Goal: Check status: Check status

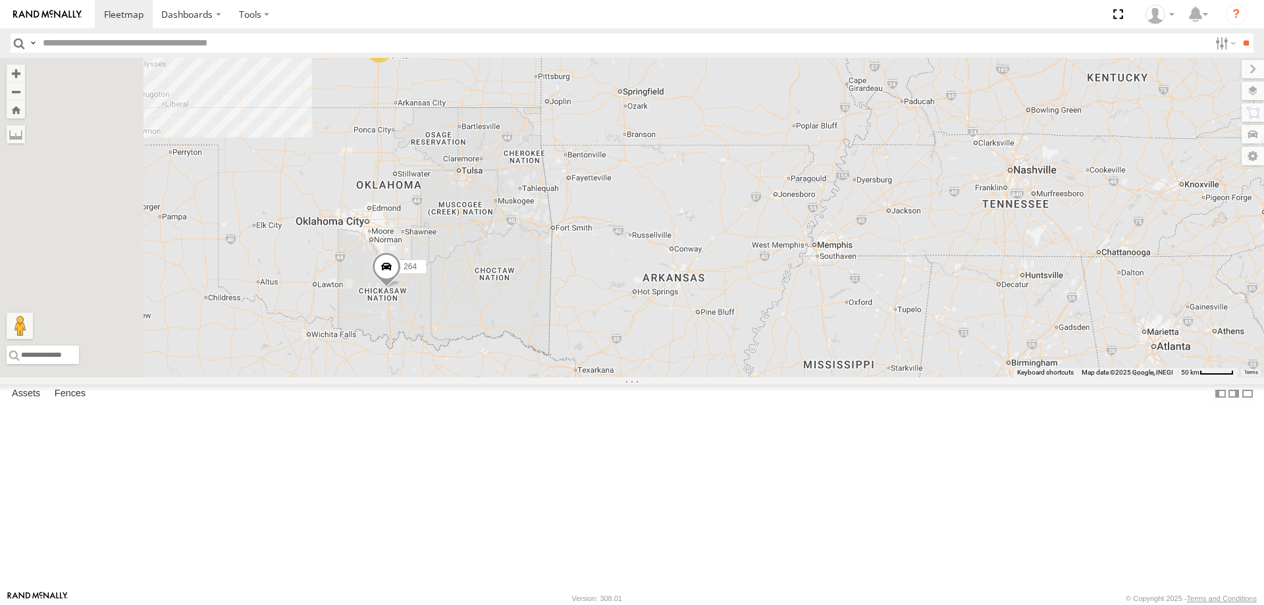
drag, startPoint x: 467, startPoint y: 359, endPoint x: 646, endPoint y: 393, distance: 181.5
click at [644, 377] on div "3 2 298 284 264 282" at bounding box center [632, 217] width 1264 height 319
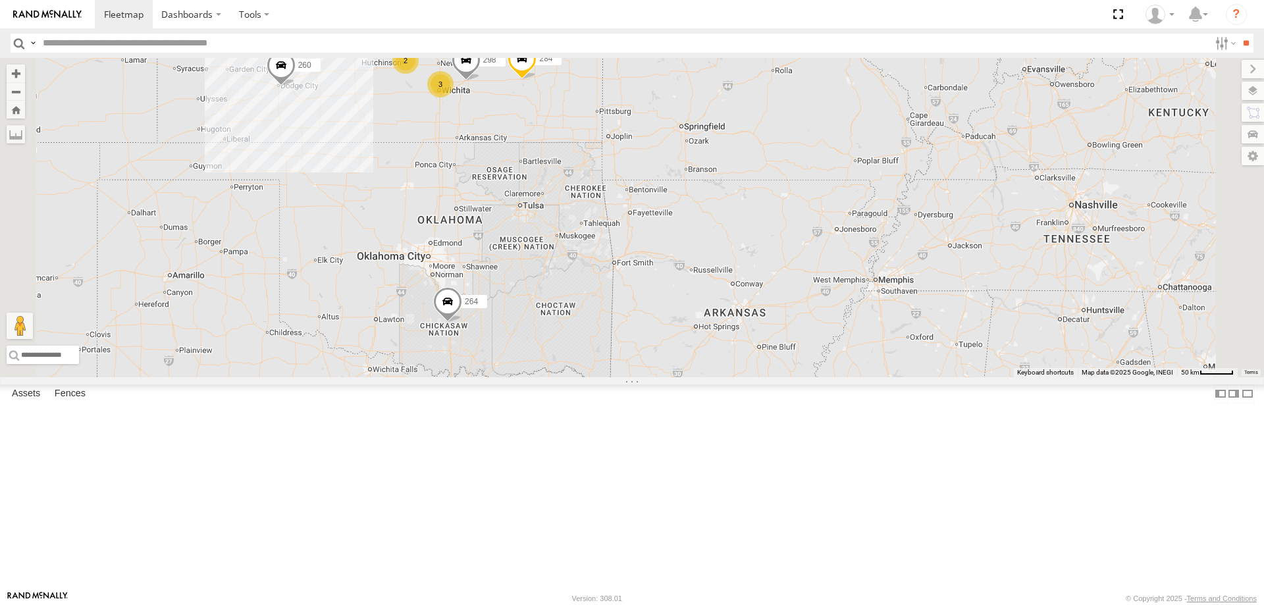
drag, startPoint x: 509, startPoint y: 286, endPoint x: 558, endPoint y: 359, distance: 88.4
click at [558, 359] on div "298 284 264 282 272 256 232 296 278 294 260 3 2 3" at bounding box center [632, 217] width 1264 height 319
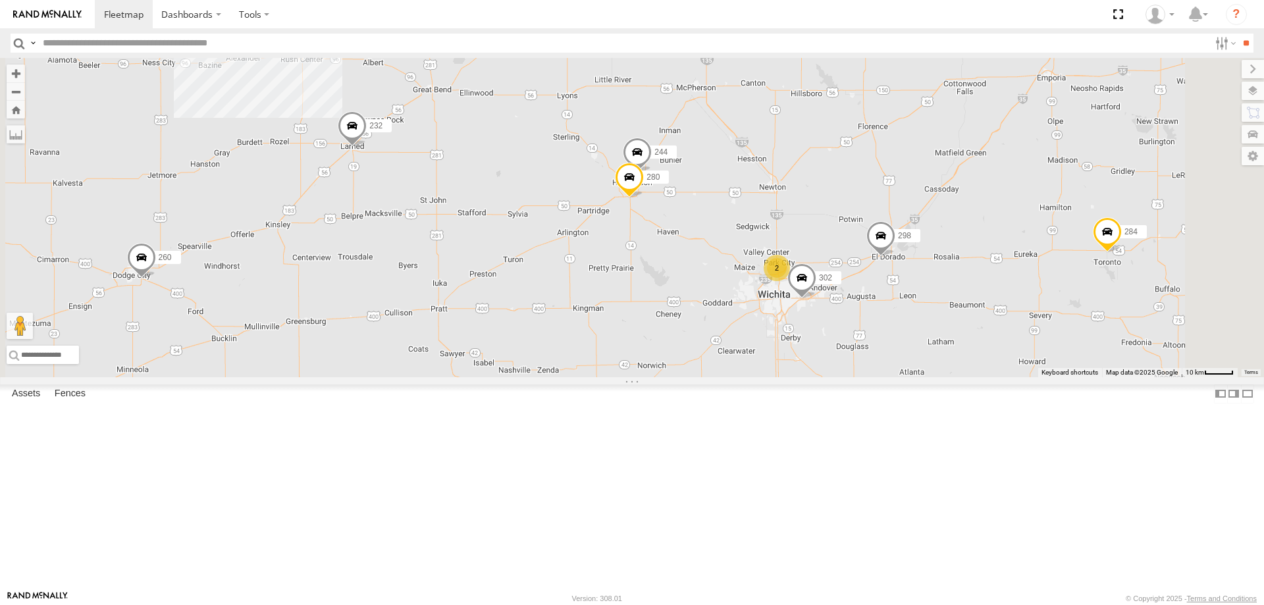
click at [367, 147] on span at bounding box center [352, 129] width 29 height 36
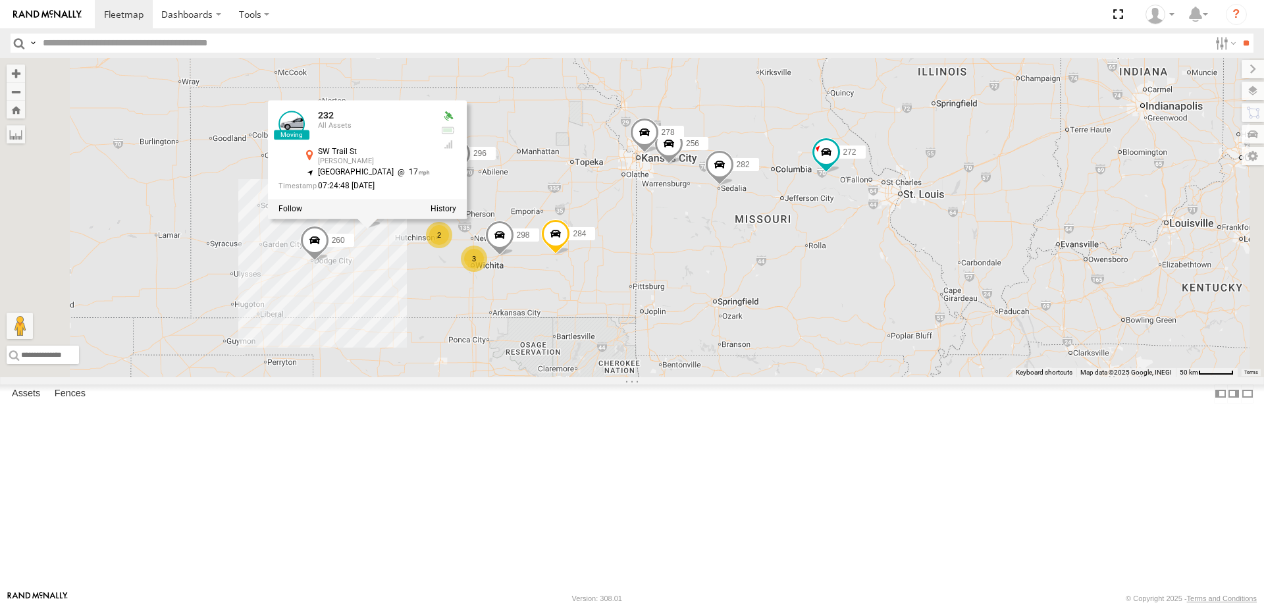
drag, startPoint x: 538, startPoint y: 493, endPoint x: 549, endPoint y: 347, distance: 146.6
click at [549, 353] on div "298 284 264 282 272 256 232 296 278 294 260 300 232 All Assets [STREET_ADDRESS]…" at bounding box center [632, 217] width 1264 height 319
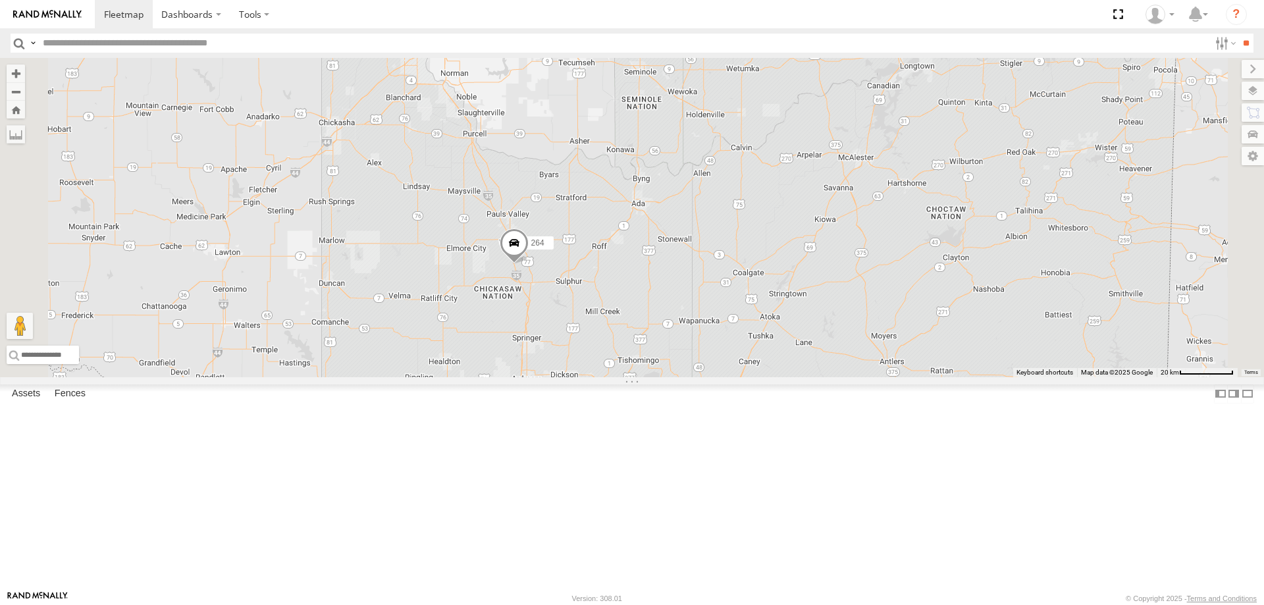
click at [529, 264] on span at bounding box center [514, 246] width 29 height 36
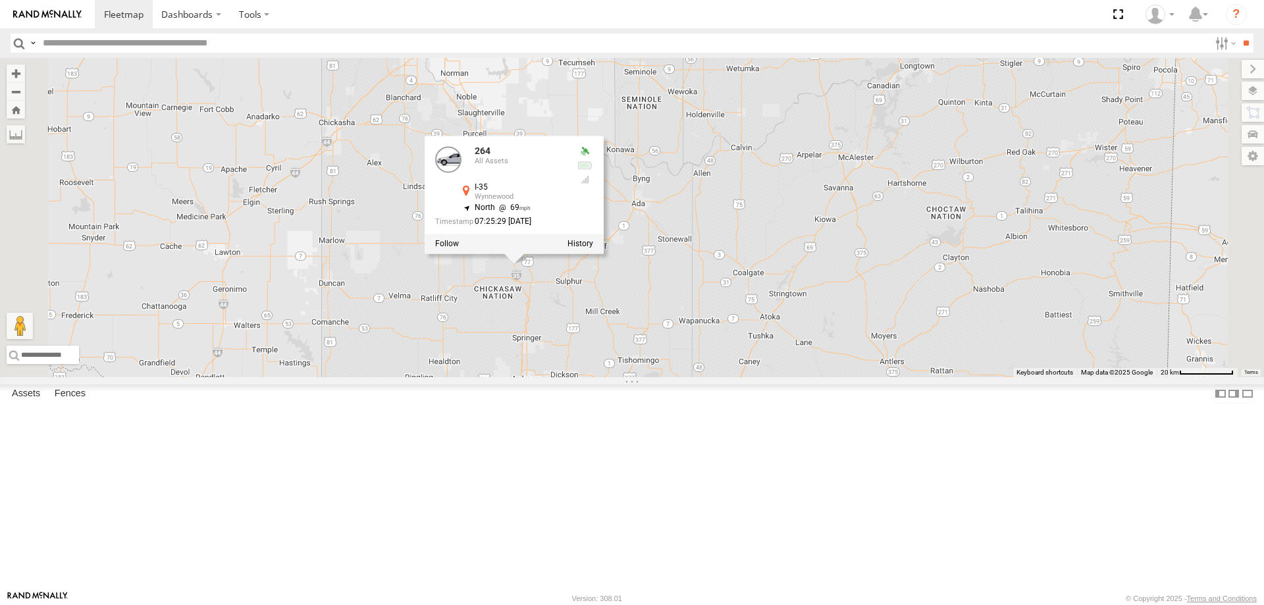
click at [538, 376] on div "298 284 264 282 272 256 232 296 278 294 260 300 262 288 292 266 264 All Assets …" at bounding box center [632, 217] width 1264 height 319
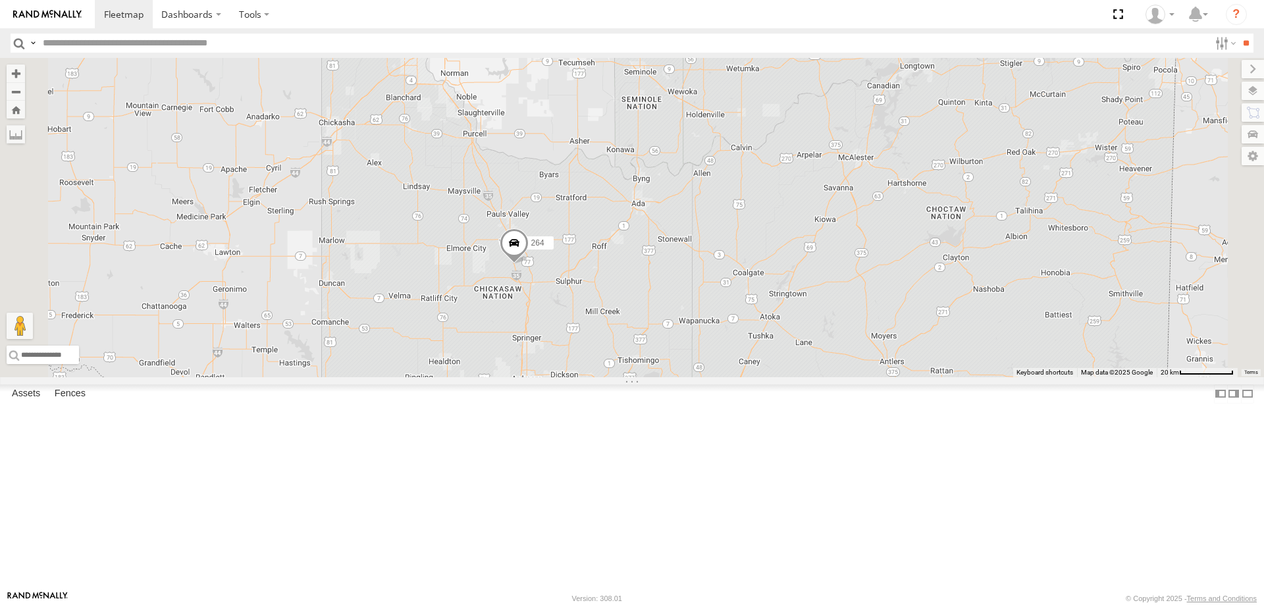
click at [529, 264] on span at bounding box center [514, 246] width 29 height 36
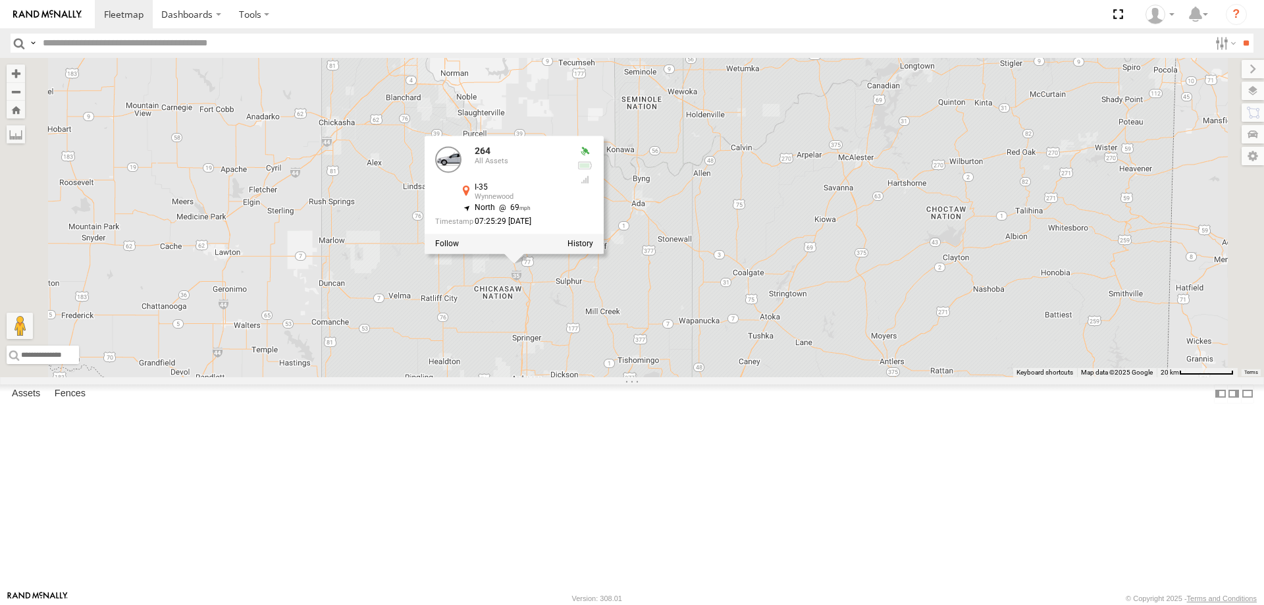
click at [554, 377] on div "298 284 264 282 272 256 232 296 278 294 260 300 262 288 292 266 264 All Assets …" at bounding box center [632, 217] width 1264 height 319
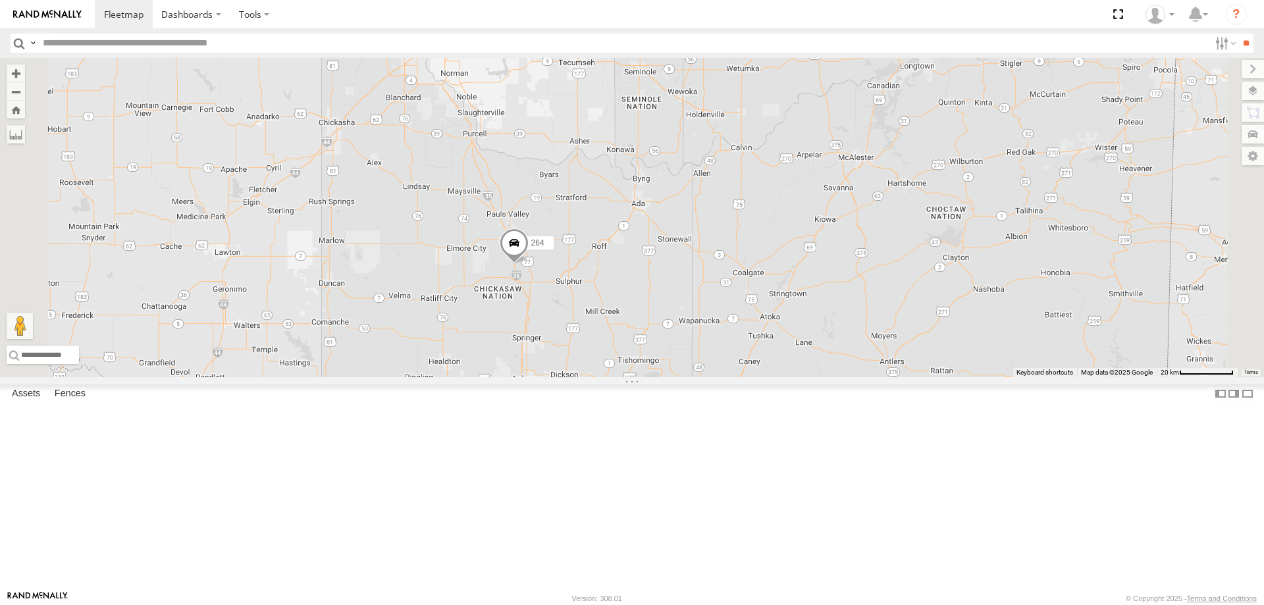
drag, startPoint x: 564, startPoint y: 292, endPoint x: 558, endPoint y: 388, distance: 96.3
click at [558, 377] on div "298 284 264 282 272 256 232 296 278 294 260 300 262 288 292 266" at bounding box center [632, 217] width 1264 height 319
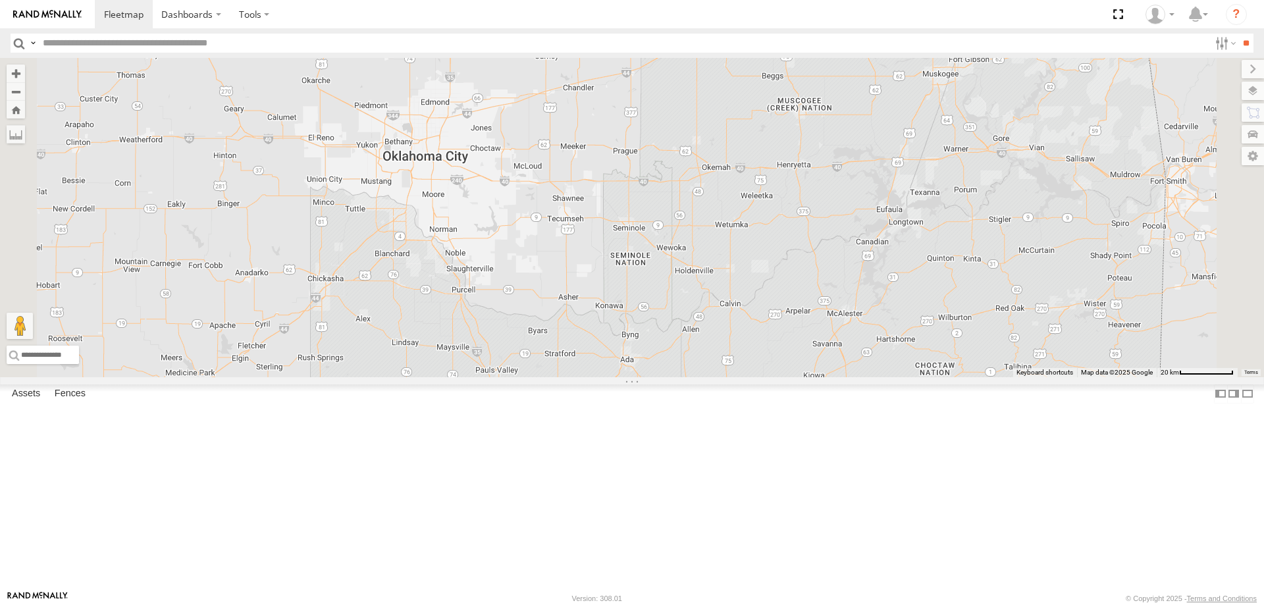
drag, startPoint x: 561, startPoint y: 400, endPoint x: 558, endPoint y: 444, distance: 44.2
click at [558, 377] on div "298 284 264 282 272 256 232 296 278 294 260 300 262 288 292 266" at bounding box center [632, 217] width 1264 height 319
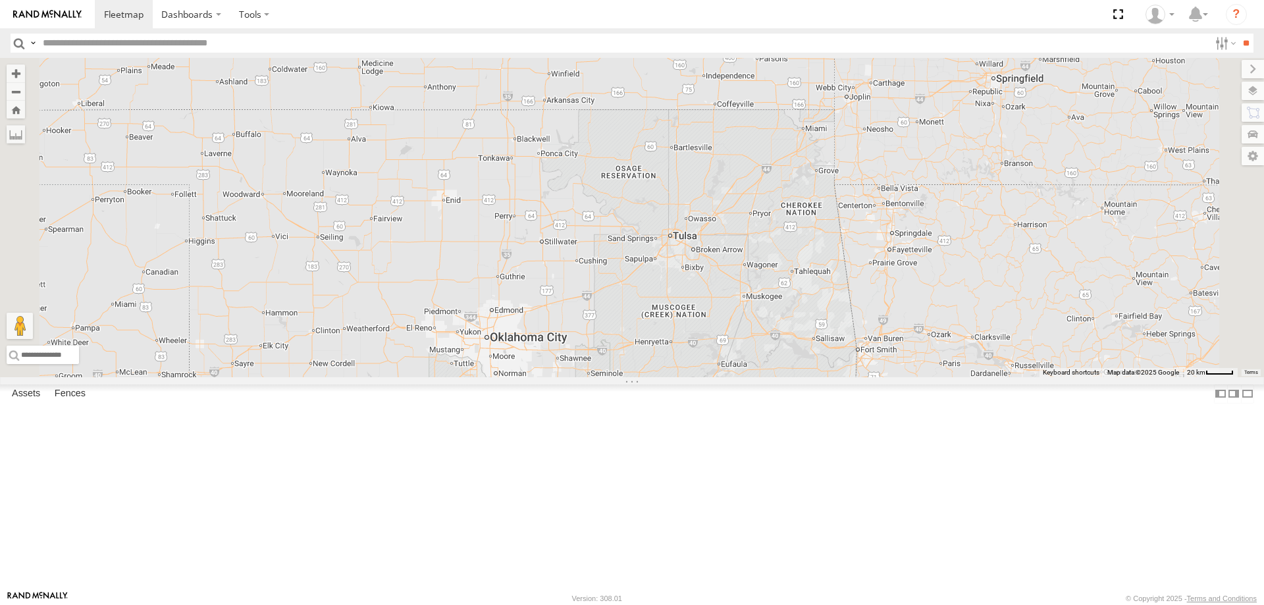
drag, startPoint x: 735, startPoint y: 257, endPoint x: 731, endPoint y: 348, distance: 90.3
click at [730, 343] on div "298 284 264 282 272 256 232 296 278 294 260 300 262 288 292 266" at bounding box center [632, 217] width 1264 height 319
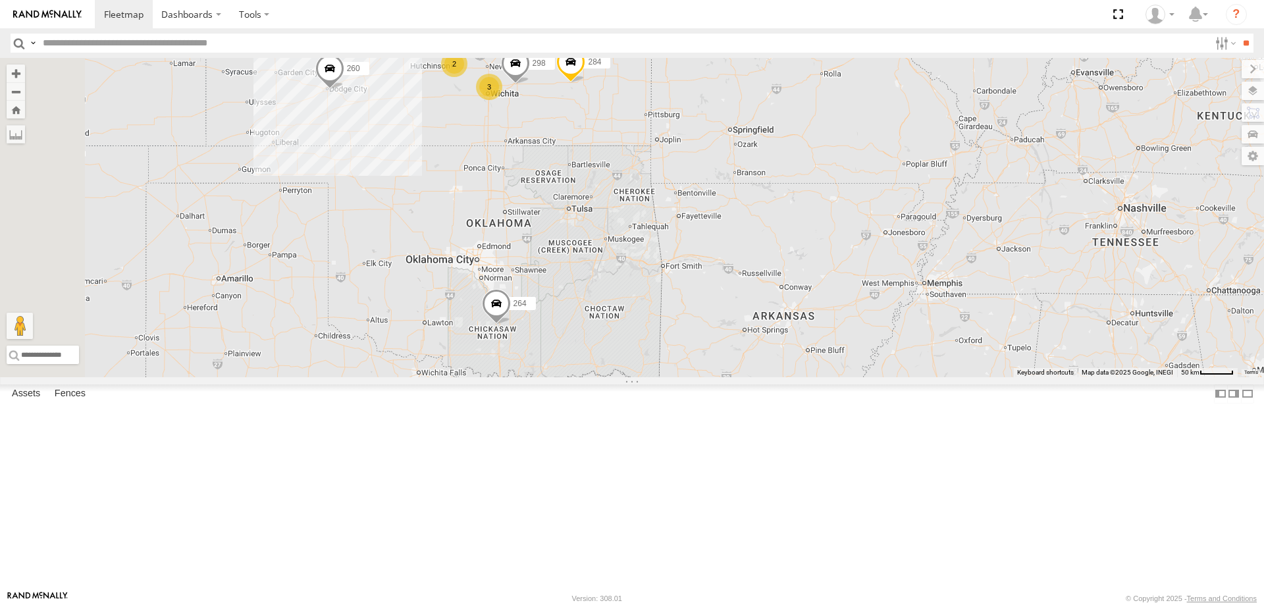
drag, startPoint x: 618, startPoint y: 209, endPoint x: 640, endPoint y: 287, distance: 80.7
click at [640, 287] on div "298 284 264 282 272 256 232 296 278 294 260 300 262 288 292 266 3 2 3" at bounding box center [632, 217] width 1264 height 319
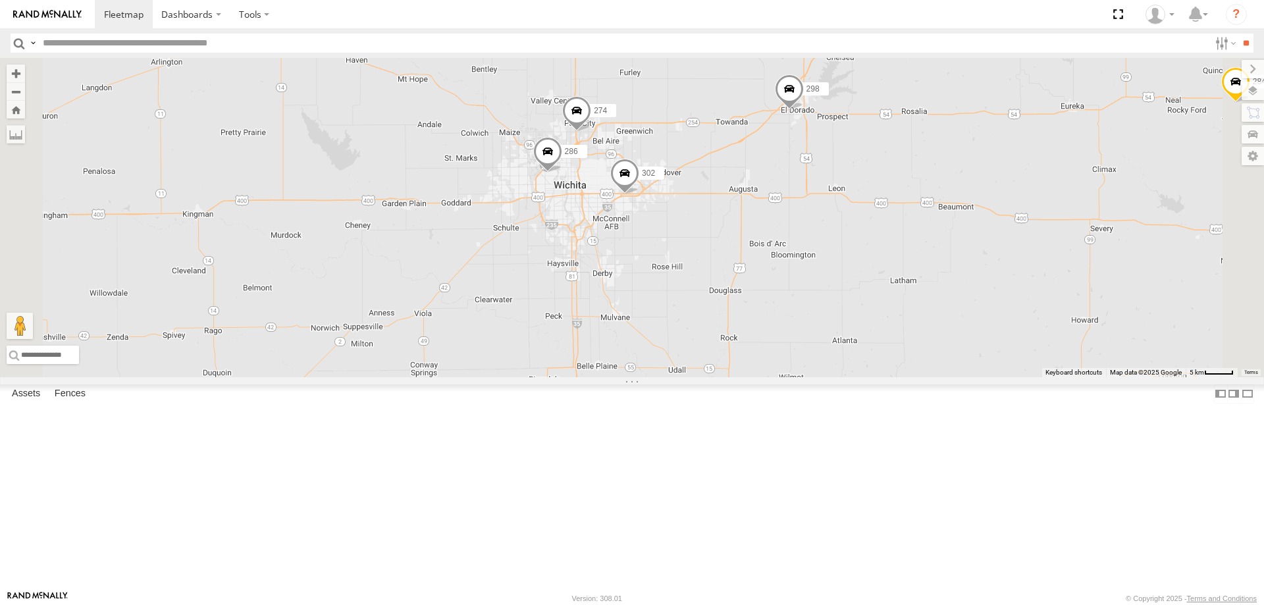
click at [639, 194] on span at bounding box center [624, 177] width 29 height 36
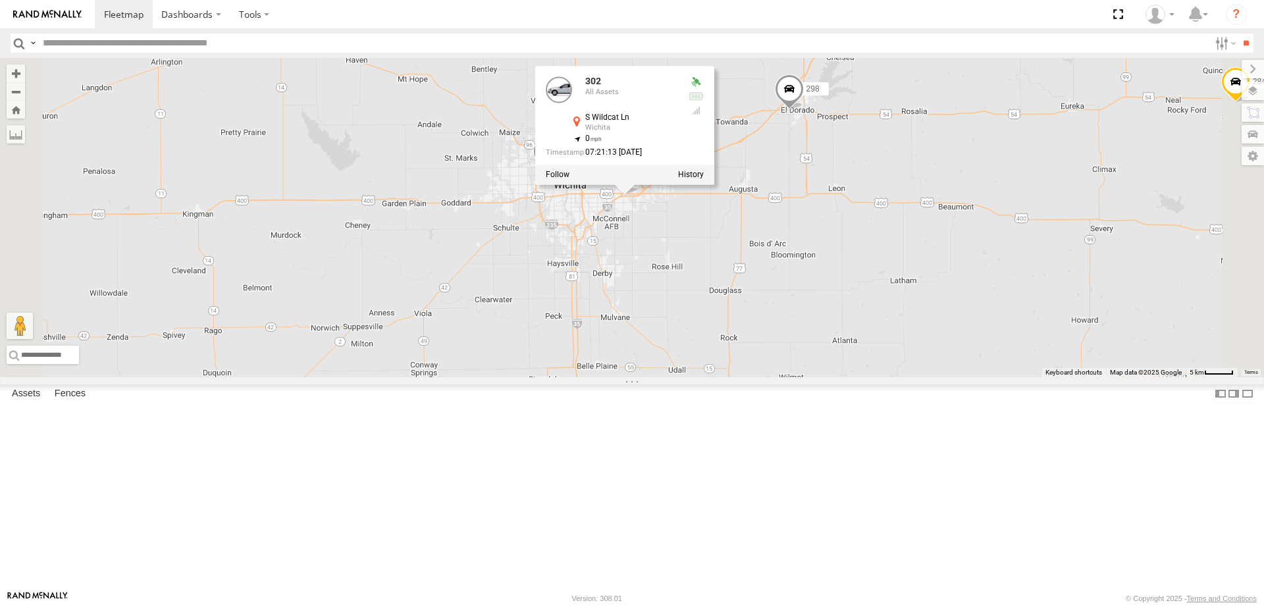
click at [850, 359] on div "298 284 264 282 272 256 232 296 278 294 260 300 262 288 292 266 274 280 302 286…" at bounding box center [632, 217] width 1264 height 319
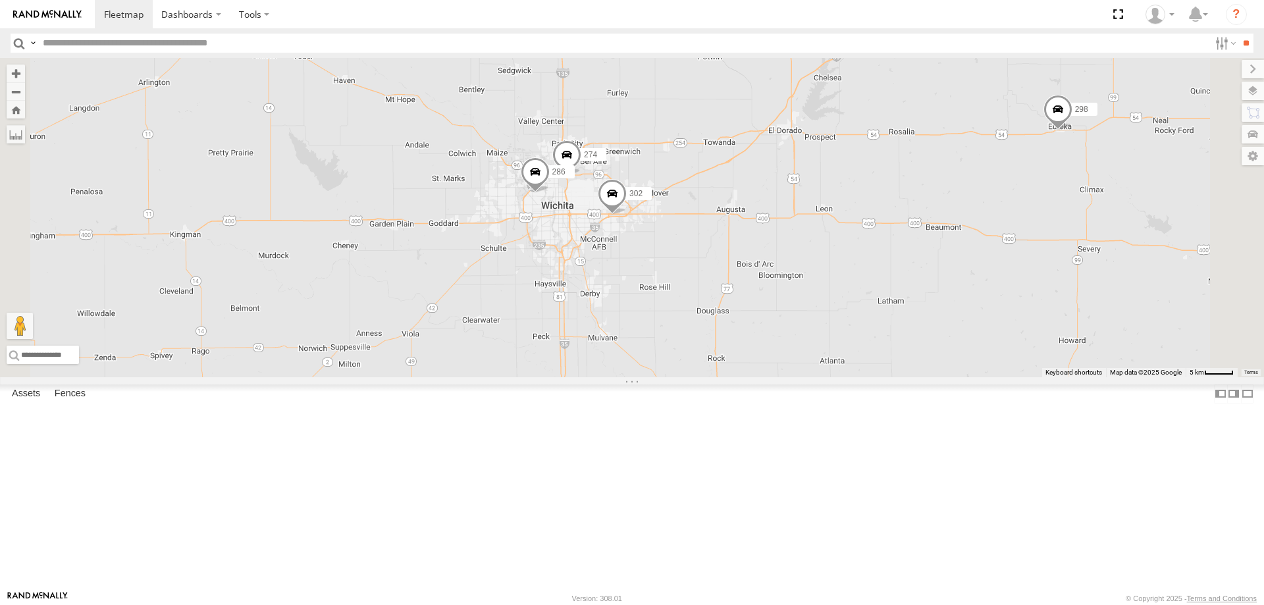
drag, startPoint x: 638, startPoint y: 212, endPoint x: 693, endPoint y: 327, distance: 127.8
click at [689, 324] on div "274 298 302 286" at bounding box center [632, 217] width 1264 height 319
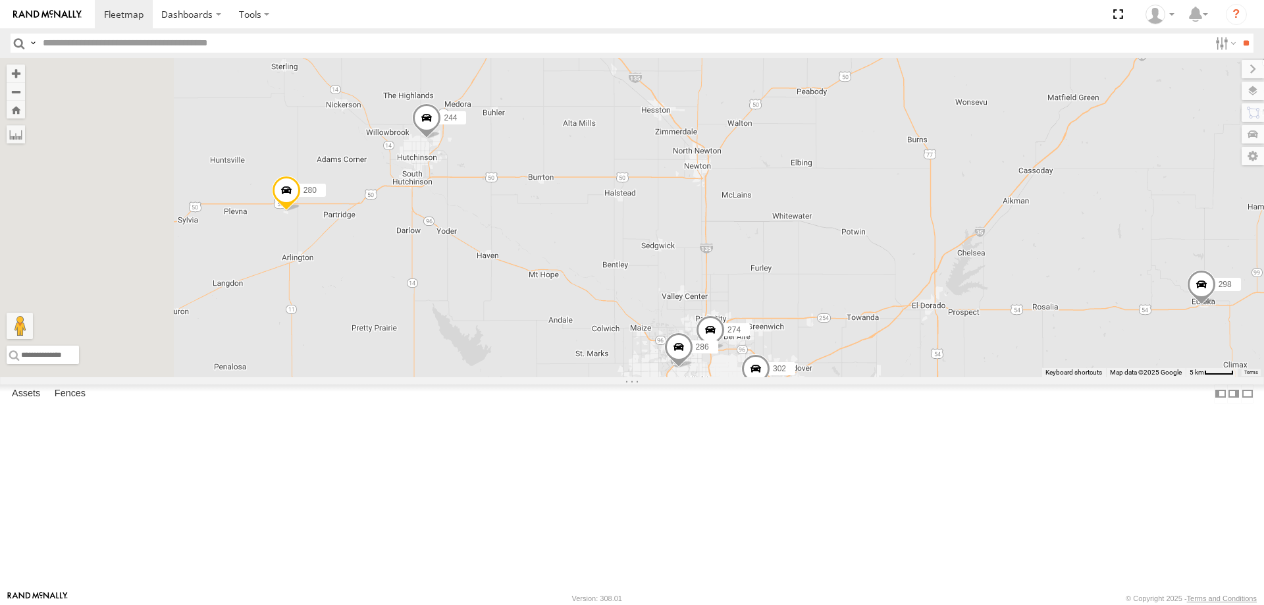
drag, startPoint x: 454, startPoint y: 352, endPoint x: 635, endPoint y: 373, distance: 183.0
click at [633, 373] on div "274 244 298 280 302 286" at bounding box center [632, 217] width 1264 height 319
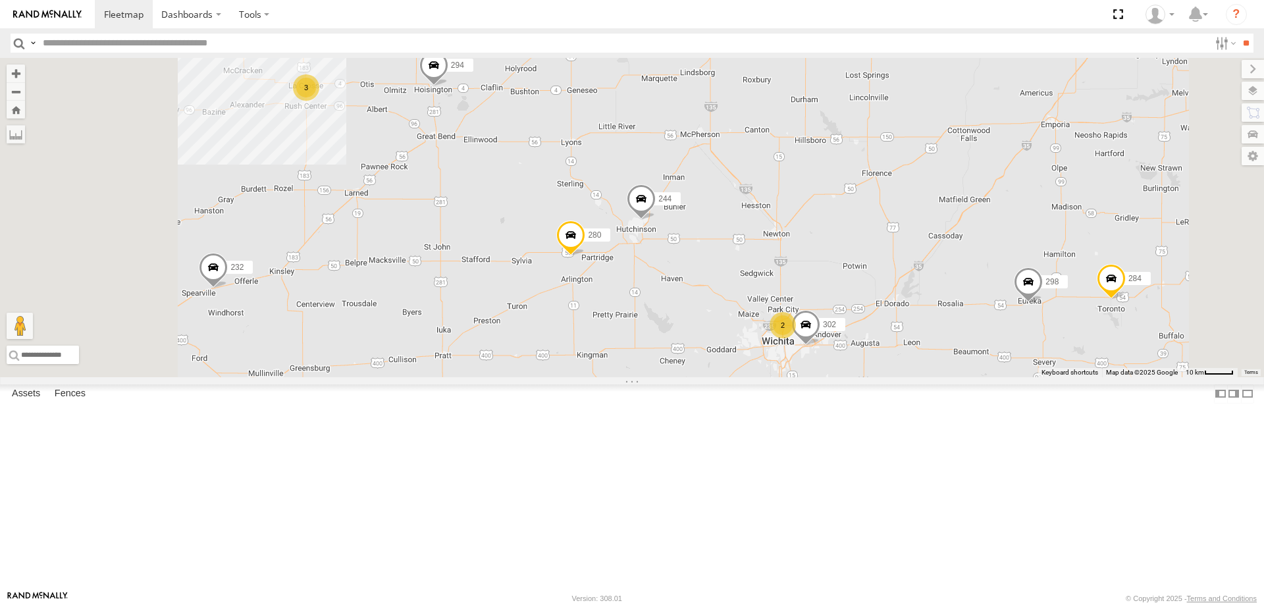
drag, startPoint x: 448, startPoint y: 268, endPoint x: 665, endPoint y: 258, distance: 217.4
click at [665, 258] on div "244 298 280 302 2 3 232 296 284 294" at bounding box center [632, 217] width 1264 height 319
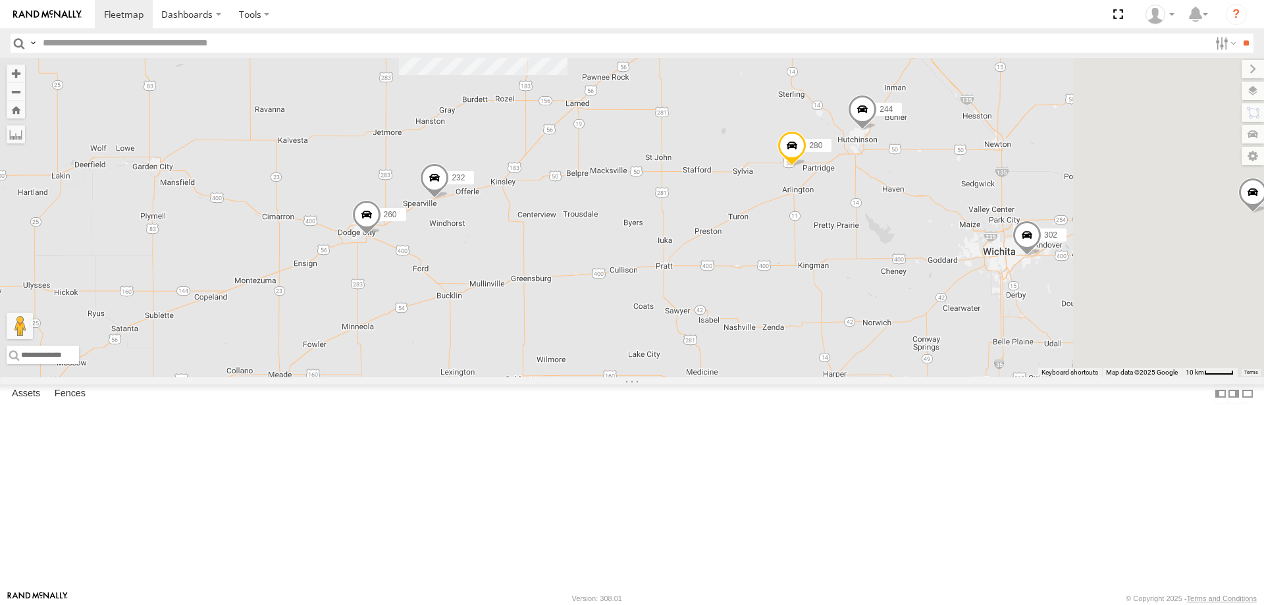
drag, startPoint x: 924, startPoint y: 362, endPoint x: 710, endPoint y: 275, distance: 230.9
click at [716, 276] on div "244 298 280 302 232 296 284 294 260 3" at bounding box center [632, 217] width 1264 height 319
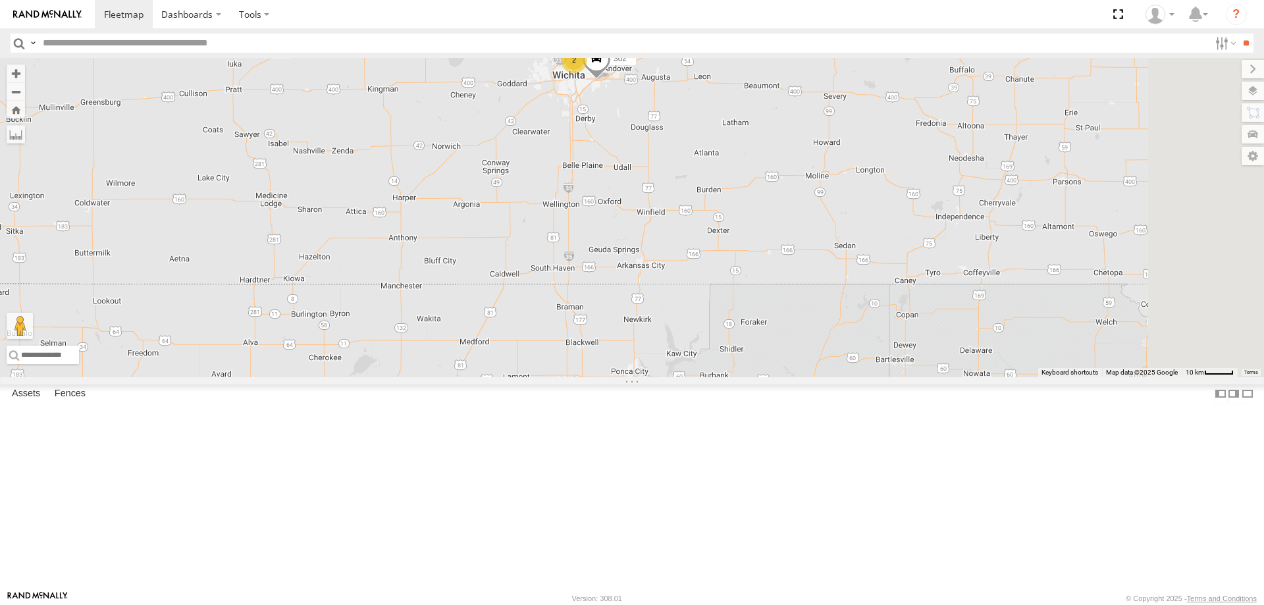
drag, startPoint x: 656, startPoint y: 348, endPoint x: 712, endPoint y: 146, distance: 209.5
click at [710, 153] on div "244 298 280 302 232 296 284 294 260 3 2" at bounding box center [632, 217] width 1264 height 319
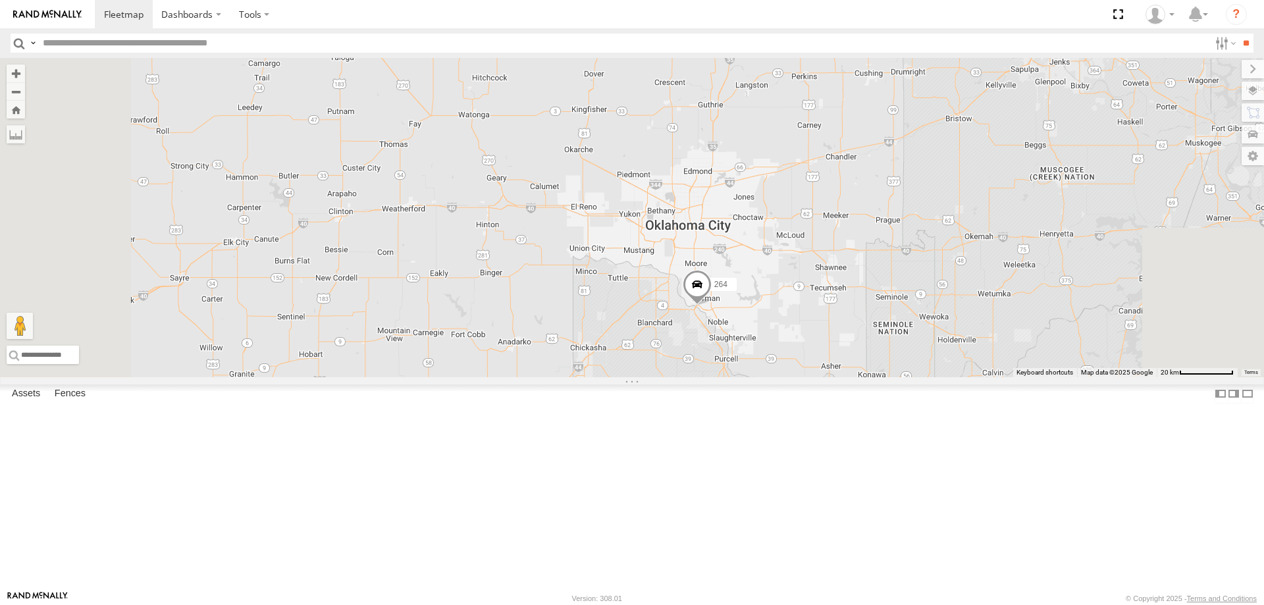
drag, startPoint x: 671, startPoint y: 229, endPoint x: 648, endPoint y: 461, distance: 233.5
click at [646, 377] on div "244 298 280 302 232 296 284 294 260 3 2 264" at bounding box center [632, 217] width 1264 height 319
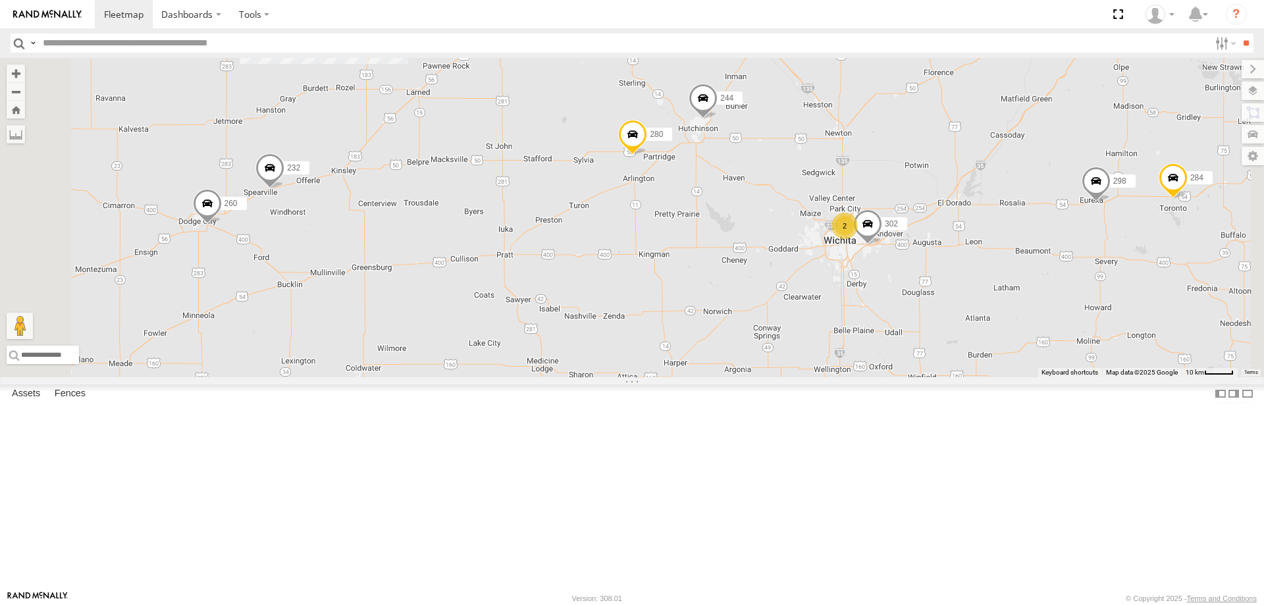
drag, startPoint x: 739, startPoint y: 295, endPoint x: 778, endPoint y: 299, distance: 39.0
click at [778, 298] on div "244 298 280 302 232 296 284 294 260 264 2 3" at bounding box center [632, 217] width 1264 height 319
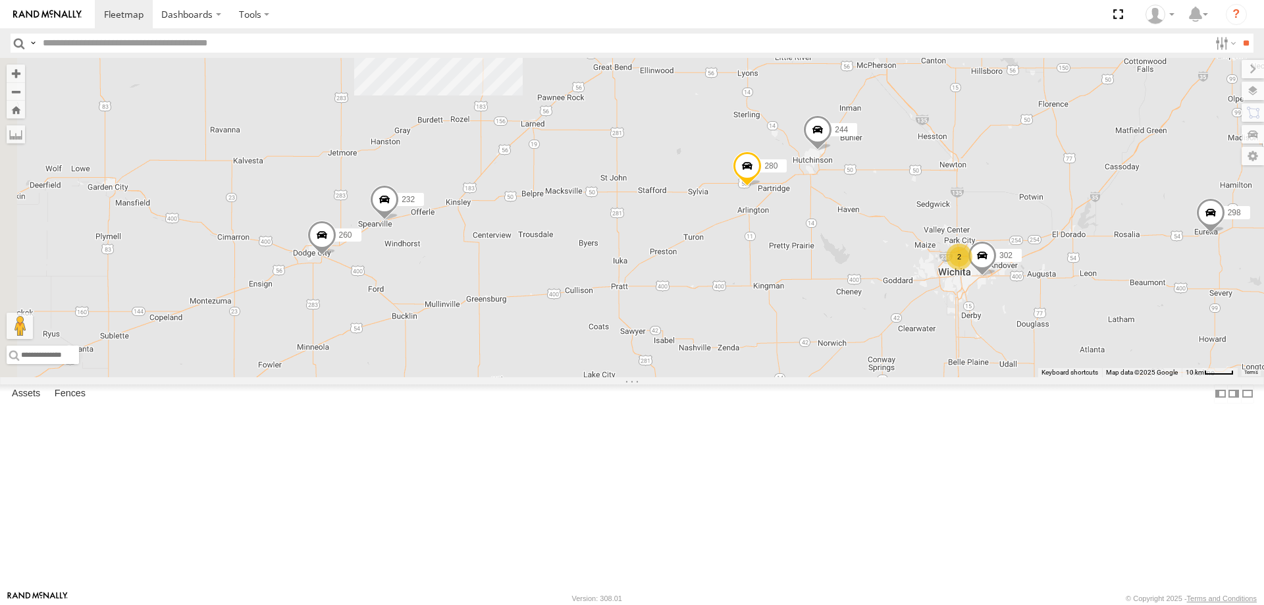
drag, startPoint x: 774, startPoint y: 220, endPoint x: 678, endPoint y: 333, distance: 148.5
click at [696, 312] on div "244 298 280 302 232 296 284 294 260 264 2 3" at bounding box center [632, 217] width 1264 height 319
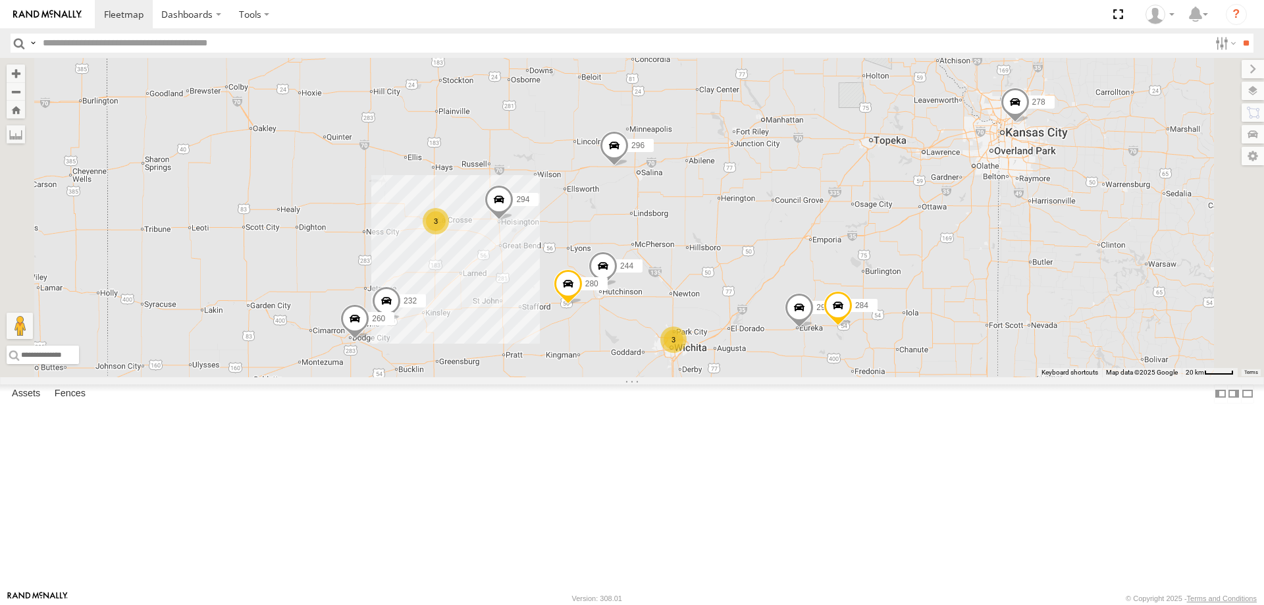
drag, startPoint x: 1082, startPoint y: 217, endPoint x: 903, endPoint y: 307, distance: 200.2
click at [916, 299] on div "244 298 280 232 296 284 294 260 264 3 3 278" at bounding box center [632, 217] width 1264 height 319
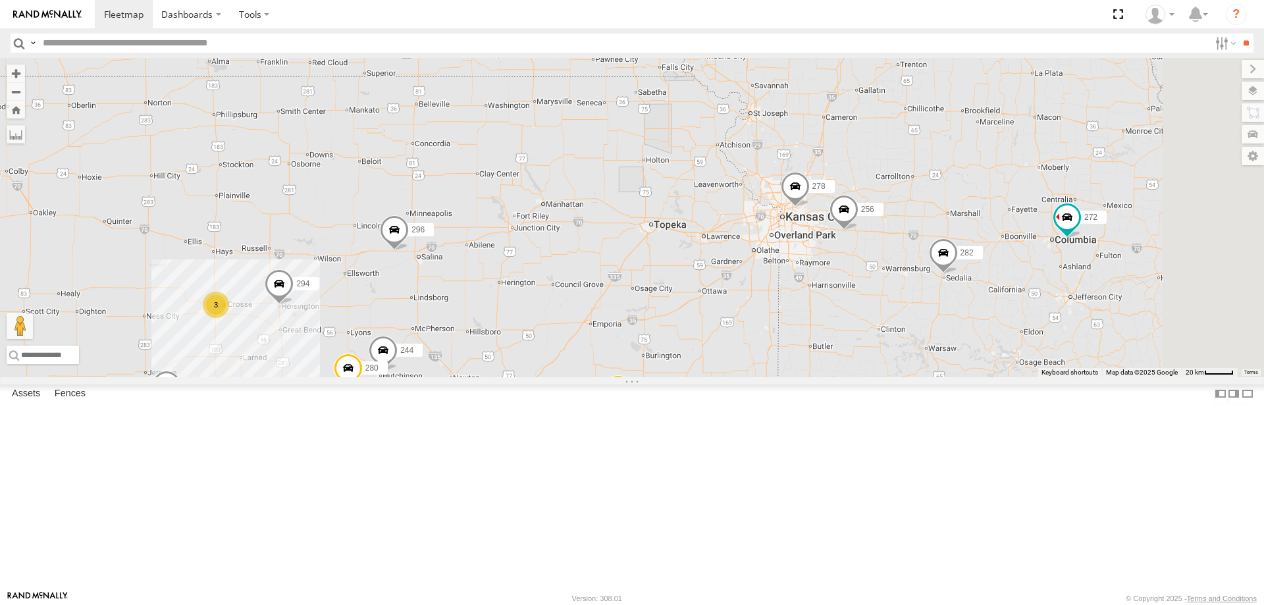
drag, startPoint x: 837, startPoint y: 235, endPoint x: 780, endPoint y: 327, distance: 108.2
click at [780, 327] on div "244 298 280 232 296 284 294 260 264 3 3 278 300 272 256 282" at bounding box center [632, 217] width 1264 height 319
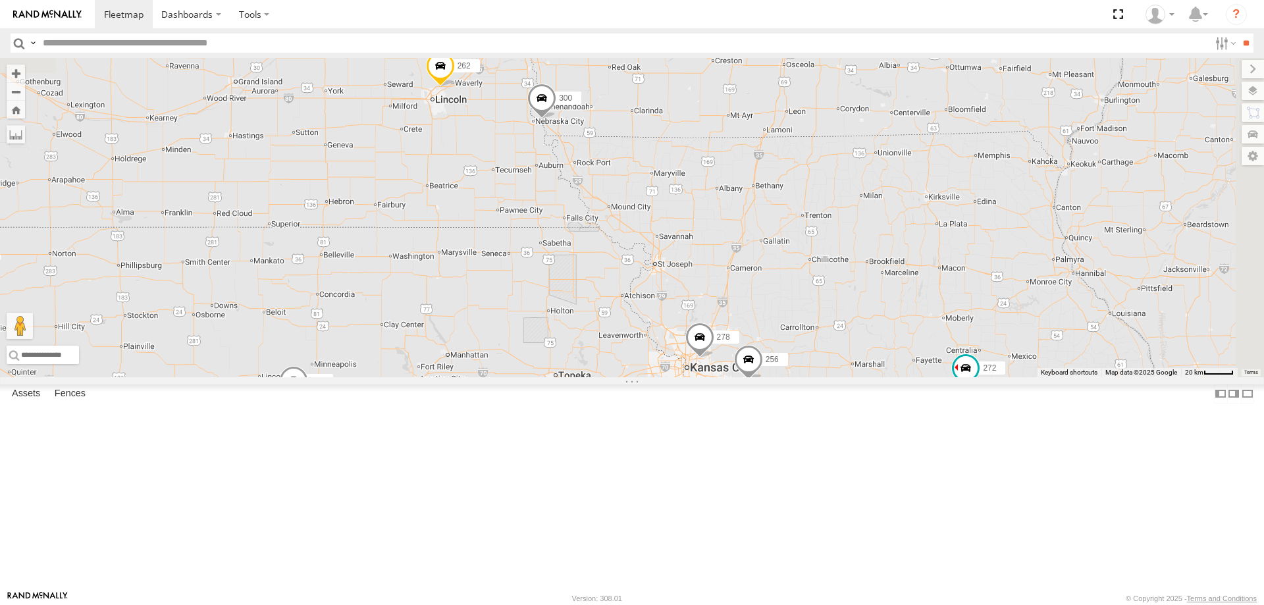
drag, startPoint x: 716, startPoint y: 497, endPoint x: 787, endPoint y: 373, distance: 143.3
click at [785, 377] on div "300 262 288 292 272 256 296 282 278 294" at bounding box center [632, 217] width 1264 height 319
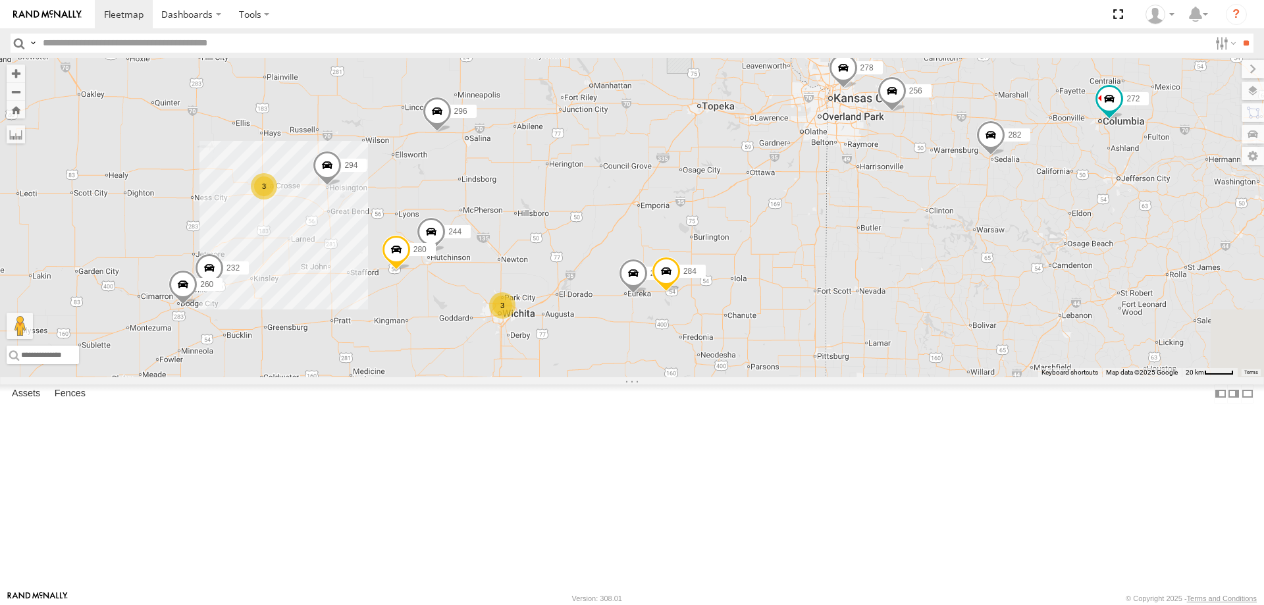
drag, startPoint x: 753, startPoint y: 366, endPoint x: 758, endPoint y: 343, distance: 23.6
click at [756, 351] on div "300 262 288 292 272 256 296 282 278 294 3 244 3 298 280 232 284 260" at bounding box center [632, 217] width 1264 height 319
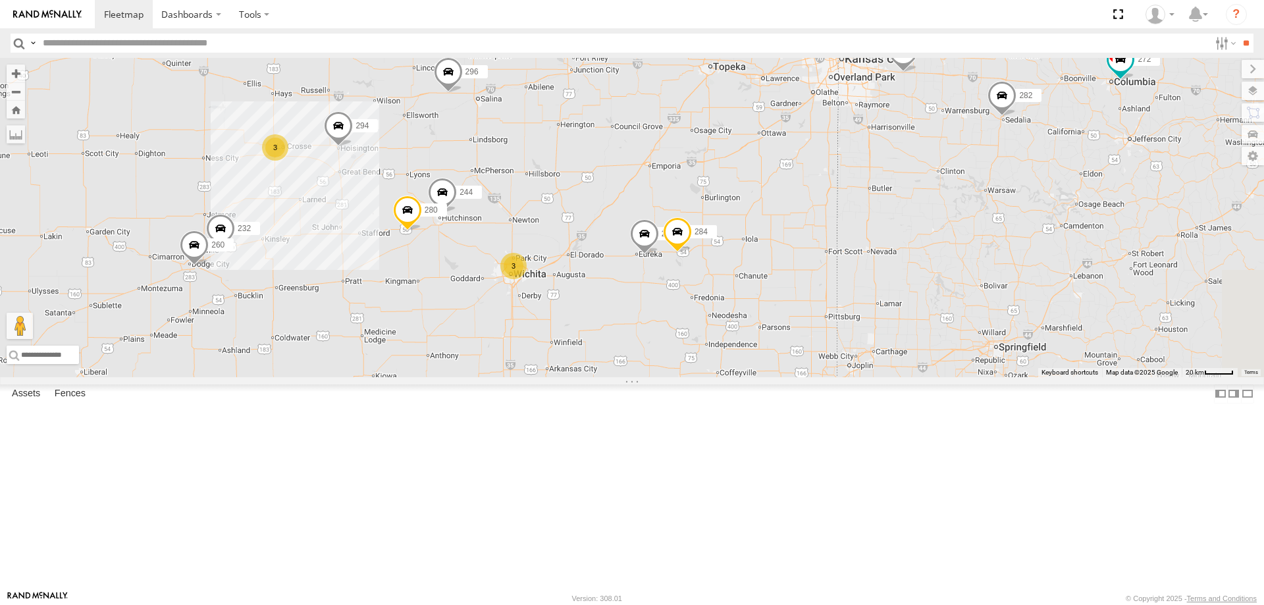
drag, startPoint x: 698, startPoint y: 463, endPoint x: 753, endPoint y: 311, distance: 162.4
click at [753, 311] on div "300 262 288 292 272 256 296 282 278 294 3 244 3 298 280 232 284 260" at bounding box center [632, 217] width 1264 height 319
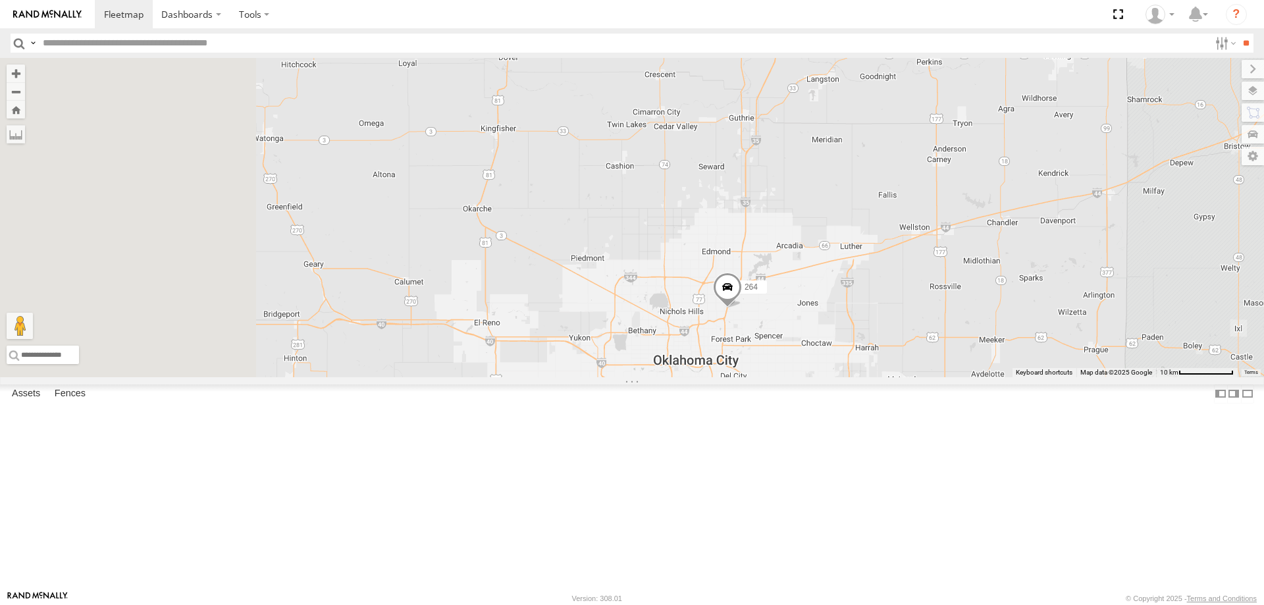
drag, startPoint x: 665, startPoint y: 242, endPoint x: 796, endPoint y: 371, distance: 183.9
click at [796, 371] on div "264" at bounding box center [632, 217] width 1264 height 319
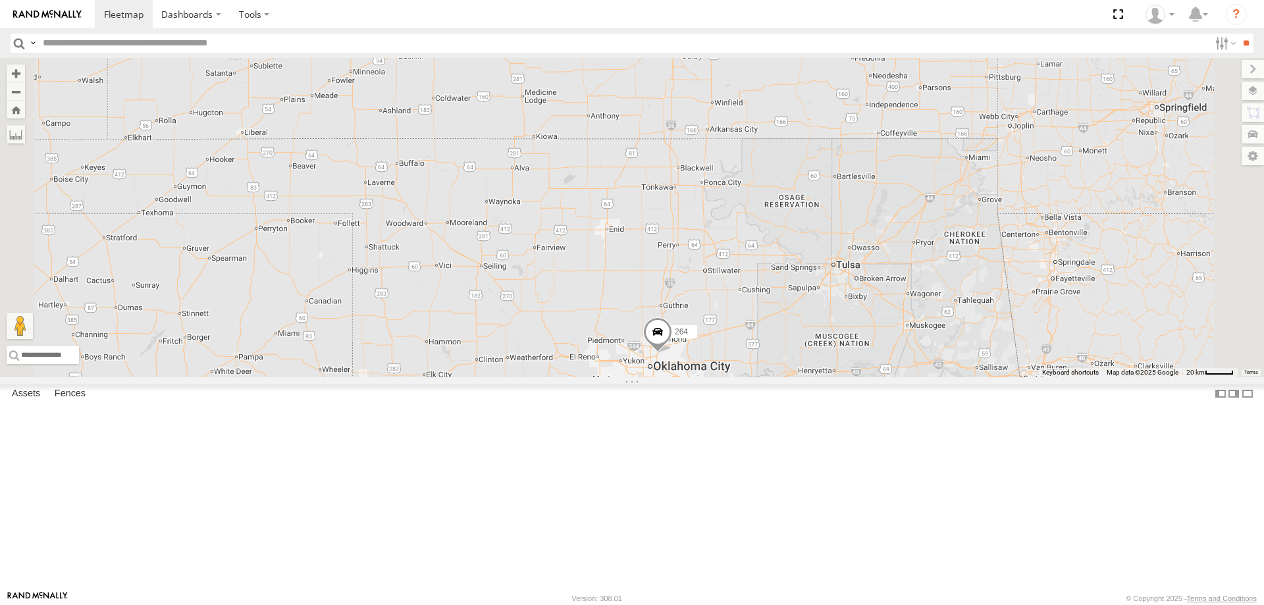
drag, startPoint x: 654, startPoint y: 269, endPoint x: 691, endPoint y: 368, distance: 106.0
click at [689, 362] on div "264 2 244 298 280 232 284 302 260" at bounding box center [632, 217] width 1264 height 319
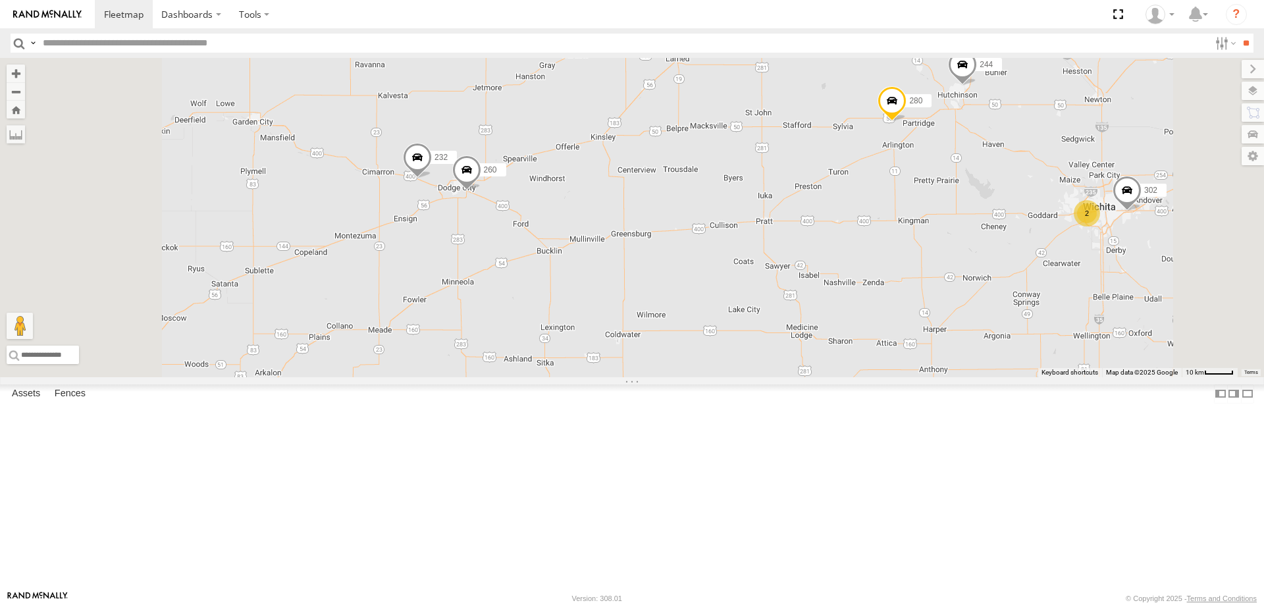
drag, startPoint x: 719, startPoint y: 244, endPoint x: 757, endPoint y: 305, distance: 71.8
click at [756, 303] on div "264 244 298 280 232 284 302 260 296 294 2" at bounding box center [632, 217] width 1264 height 319
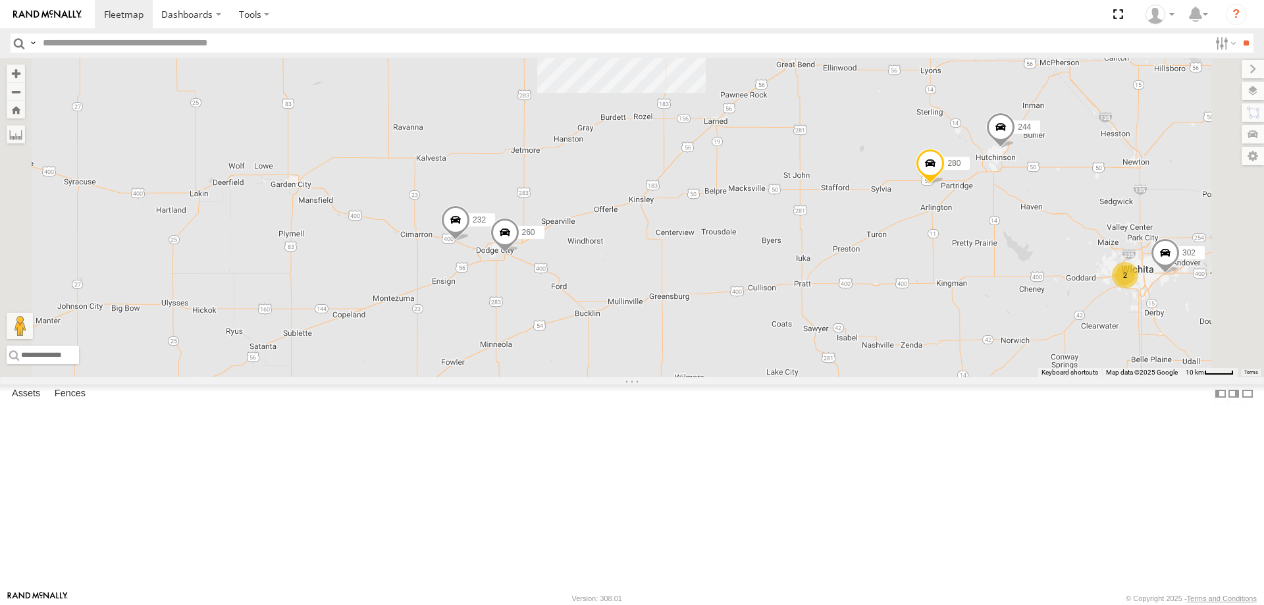
click at [519, 253] on span at bounding box center [504, 236] width 29 height 36
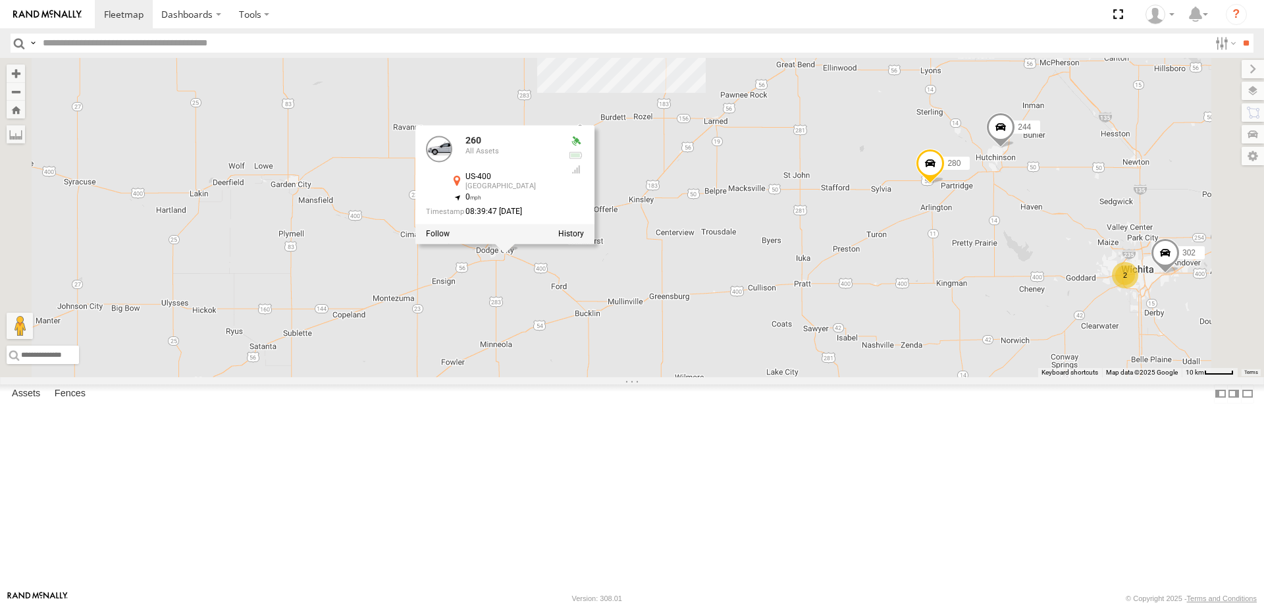
click at [798, 377] on div "264 244 298 280 232 284 302 260 296 294 2 3 260 All Assets US-400 Dodge City 37…" at bounding box center [632, 217] width 1264 height 319
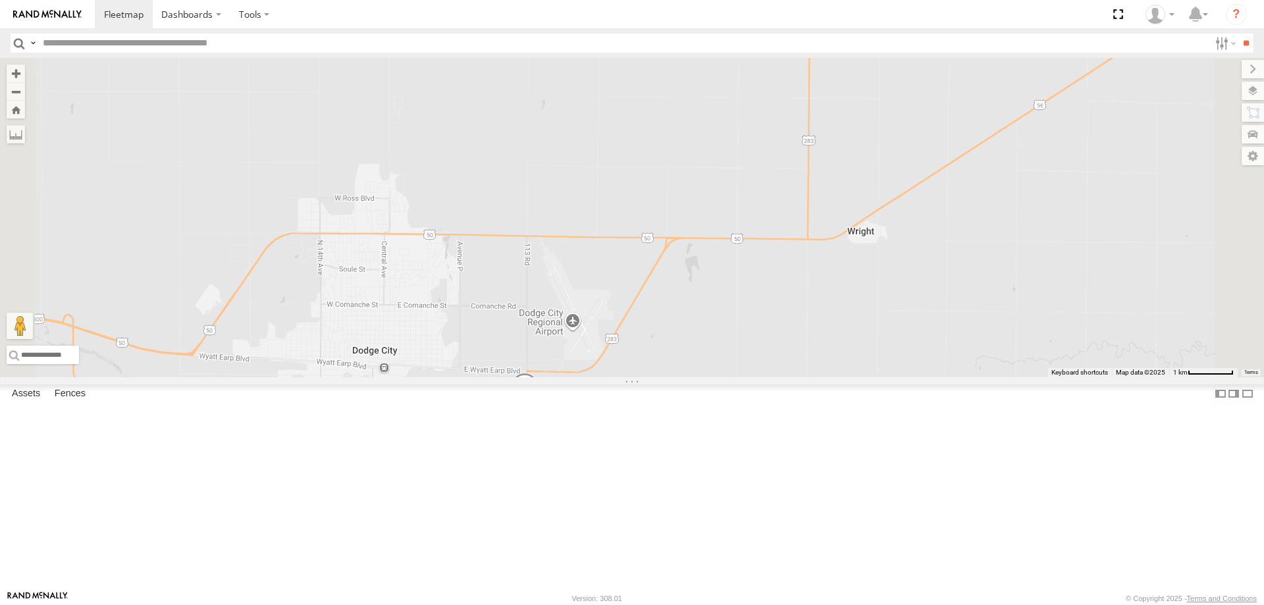
click at [539, 408] on span at bounding box center [524, 391] width 29 height 36
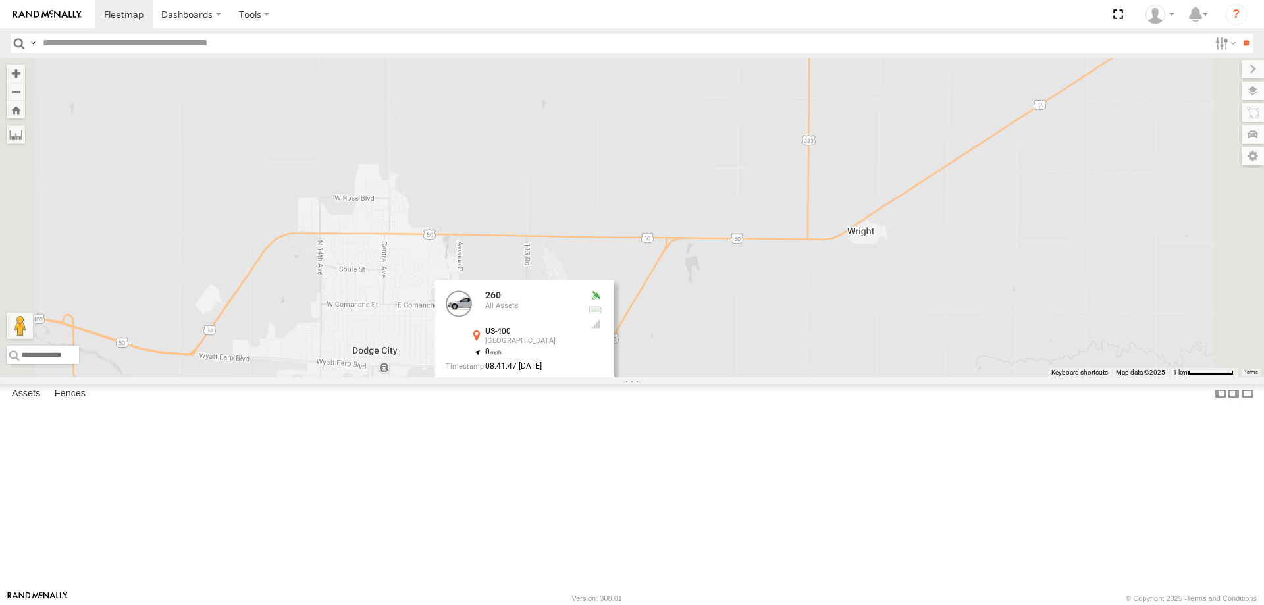
click at [469, 393] on label at bounding box center [458, 388] width 24 height 9
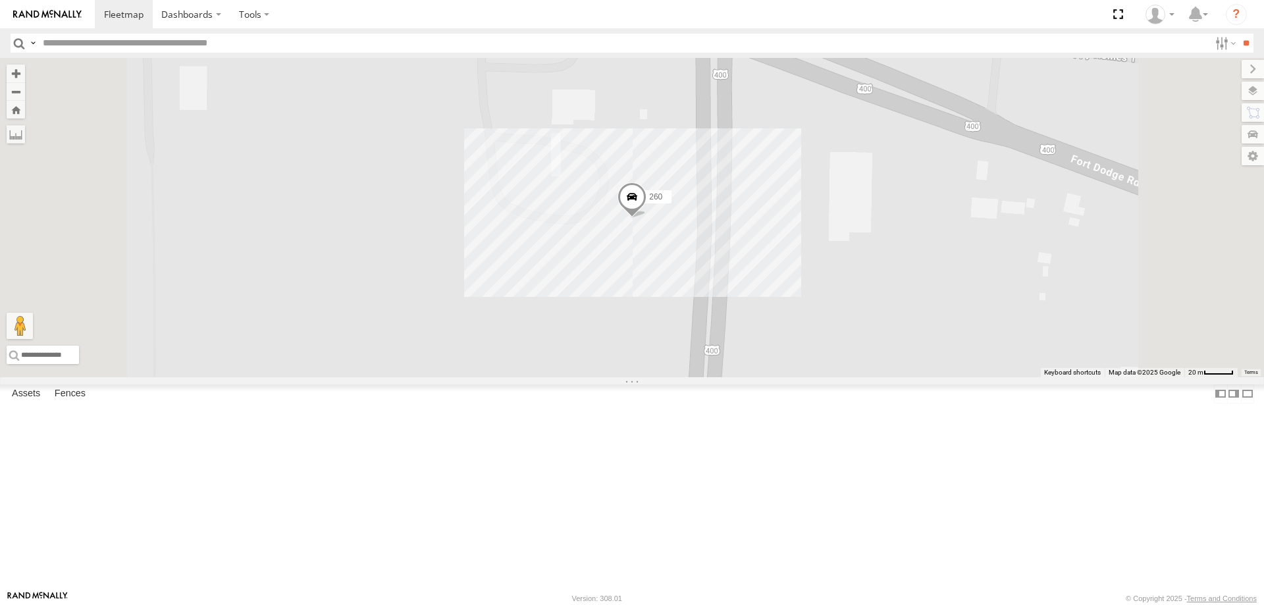
click at [646, 218] on span at bounding box center [631, 200] width 29 height 36
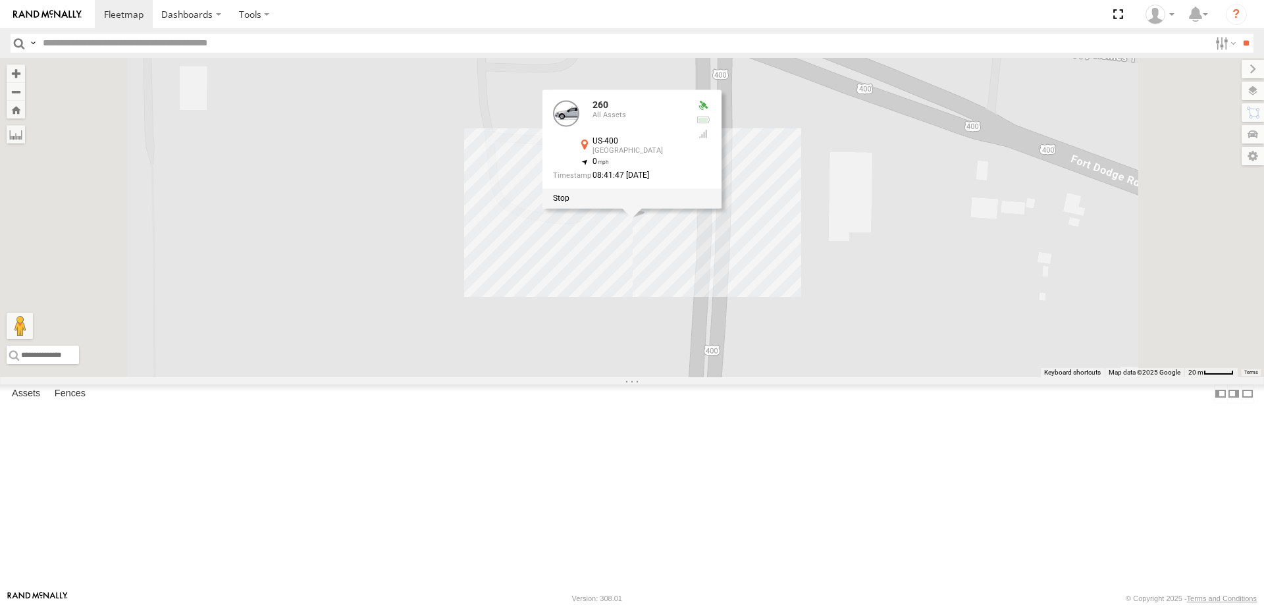
click at [721, 208] on div at bounding box center [631, 198] width 179 height 20
click at [569, 203] on label at bounding box center [561, 198] width 16 height 9
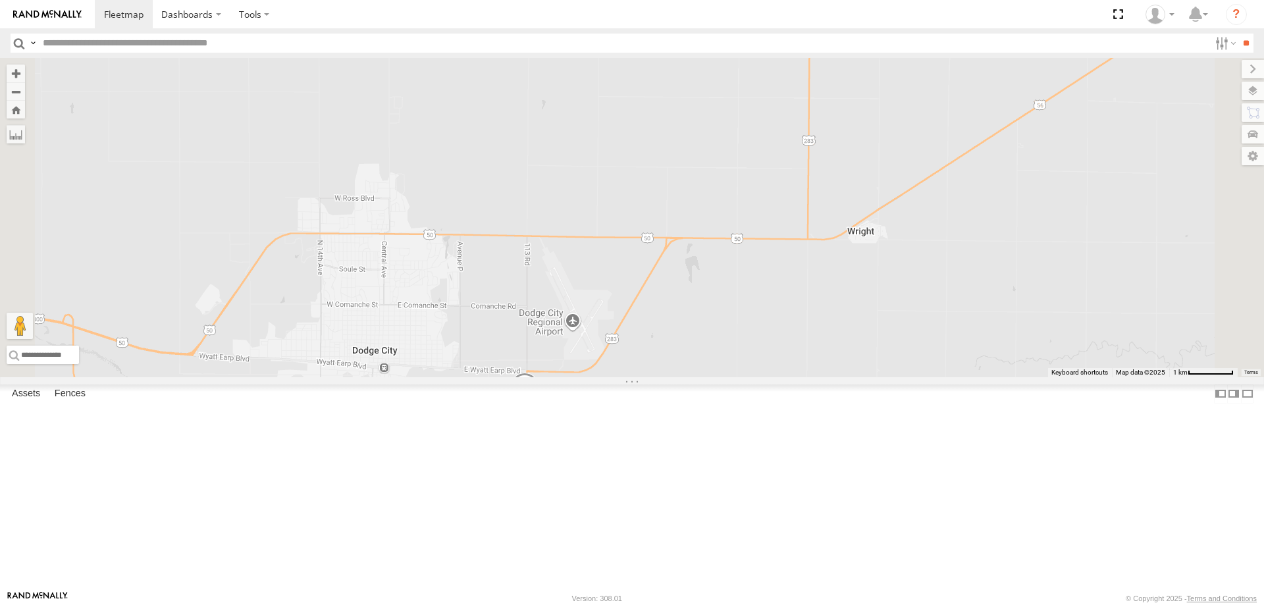
click at [539, 408] on span at bounding box center [524, 391] width 29 height 36
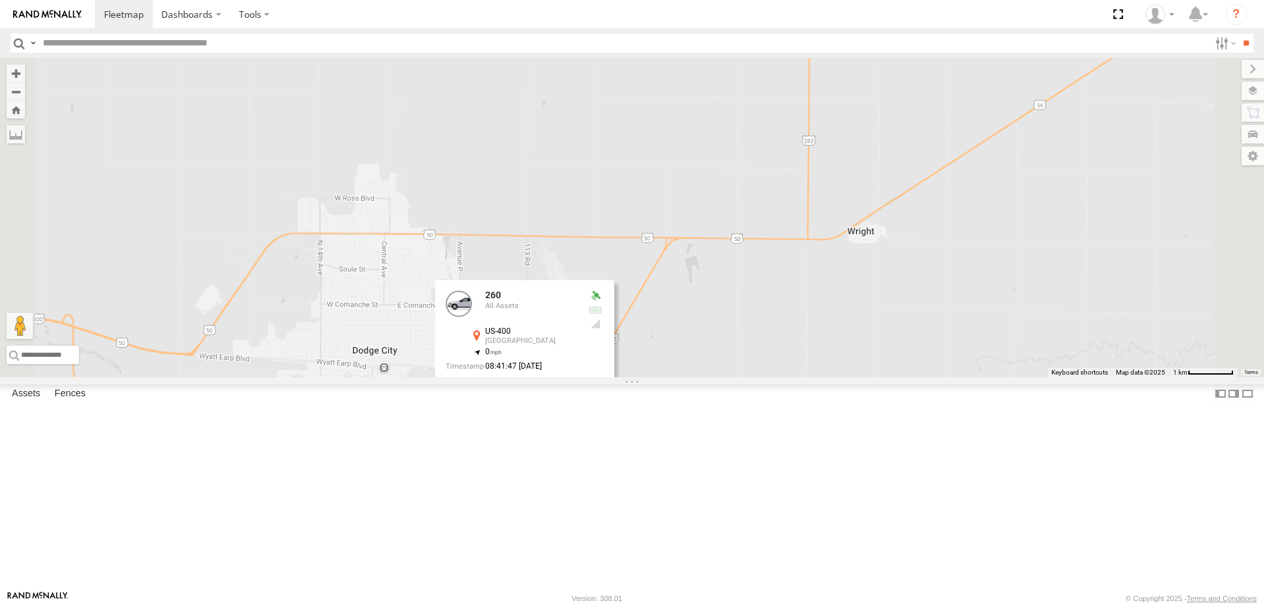
click at [604, 393] on label at bounding box center [591, 388] width 26 height 9
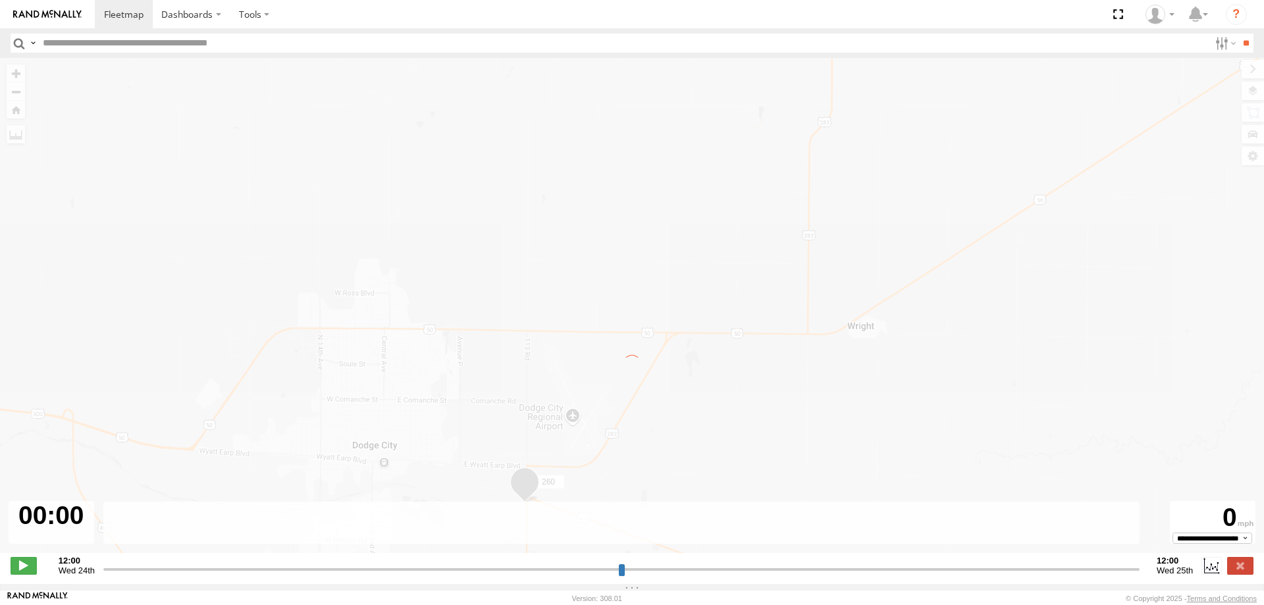
type input "**********"
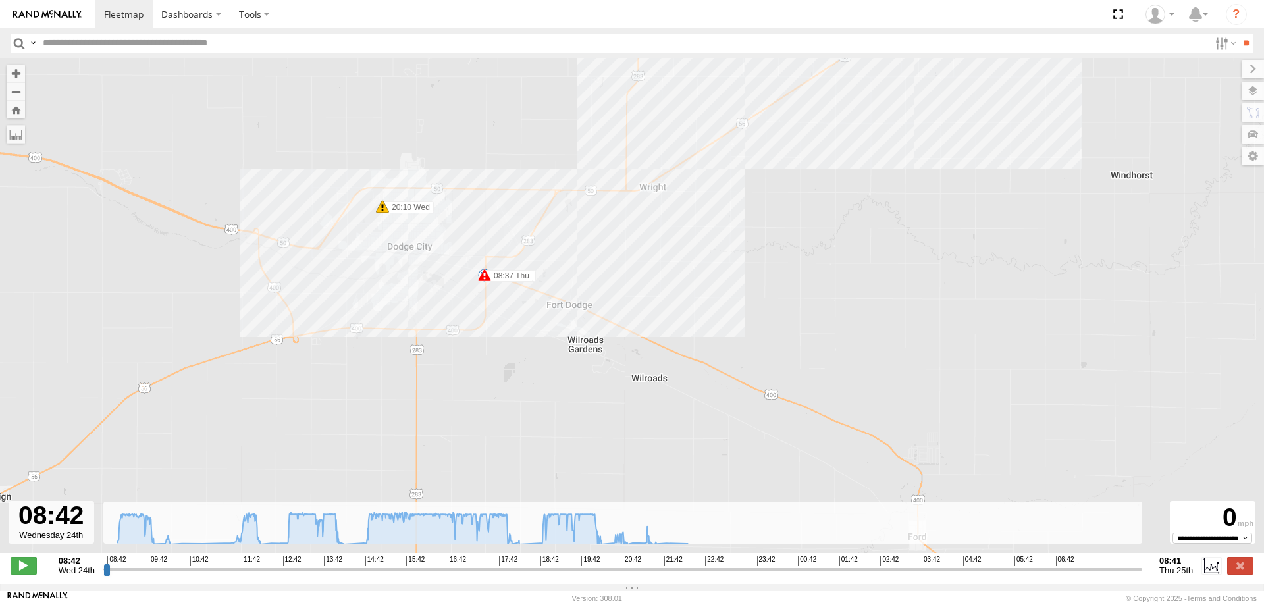
click at [485, 282] on span at bounding box center [484, 275] width 13 height 13
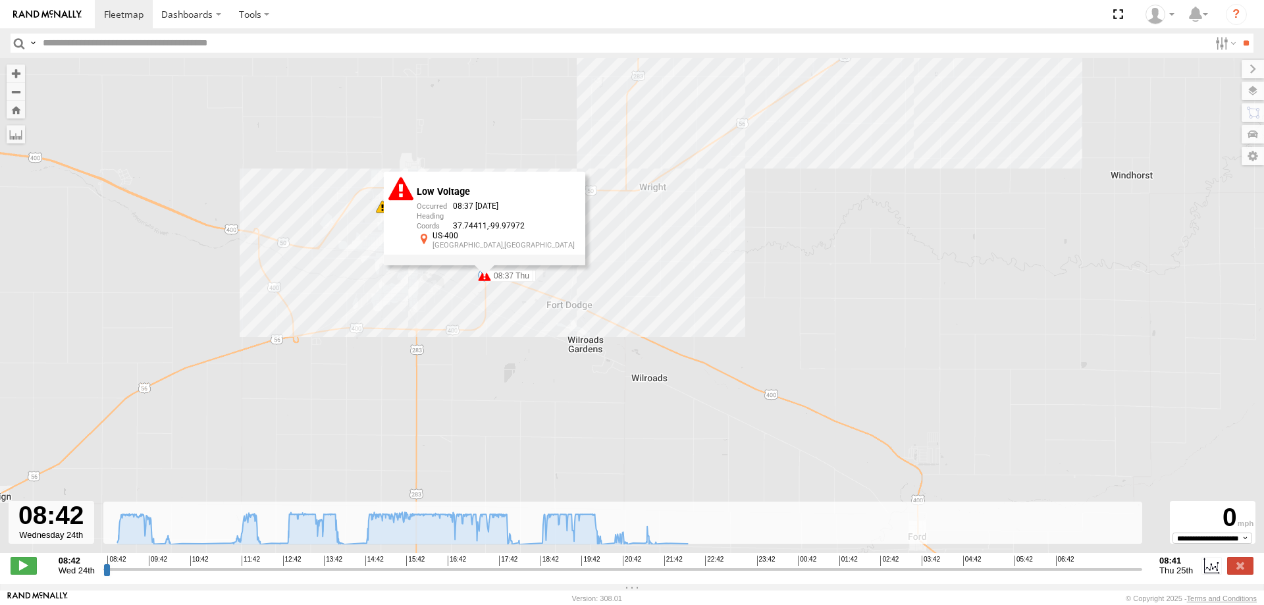
click at [471, 370] on div "260 20:10 Wed 22:24 Wed 08:37 Thu Low Voltage 08:37 [DATE] 37.74411 -99.97972 U…" at bounding box center [632, 312] width 1264 height 509
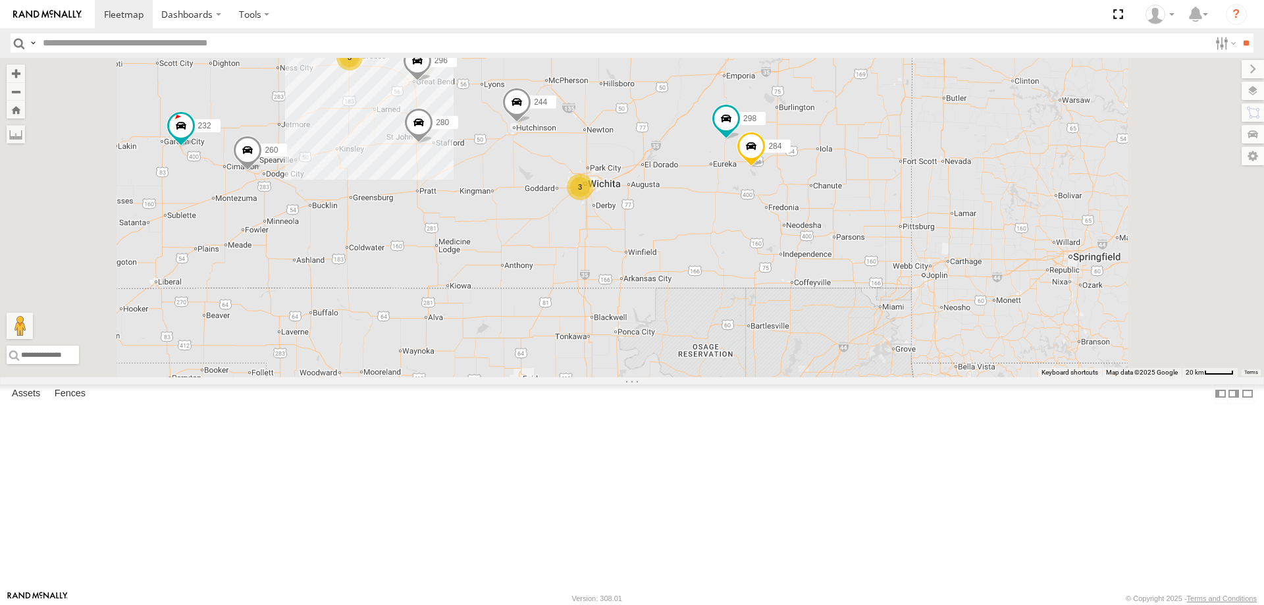
drag, startPoint x: 717, startPoint y: 413, endPoint x: 726, endPoint y: 308, distance: 105.7
click at [726, 314] on div "244 298 272 280 232 296 284 282 294 260 3 3 2" at bounding box center [632, 217] width 1264 height 319
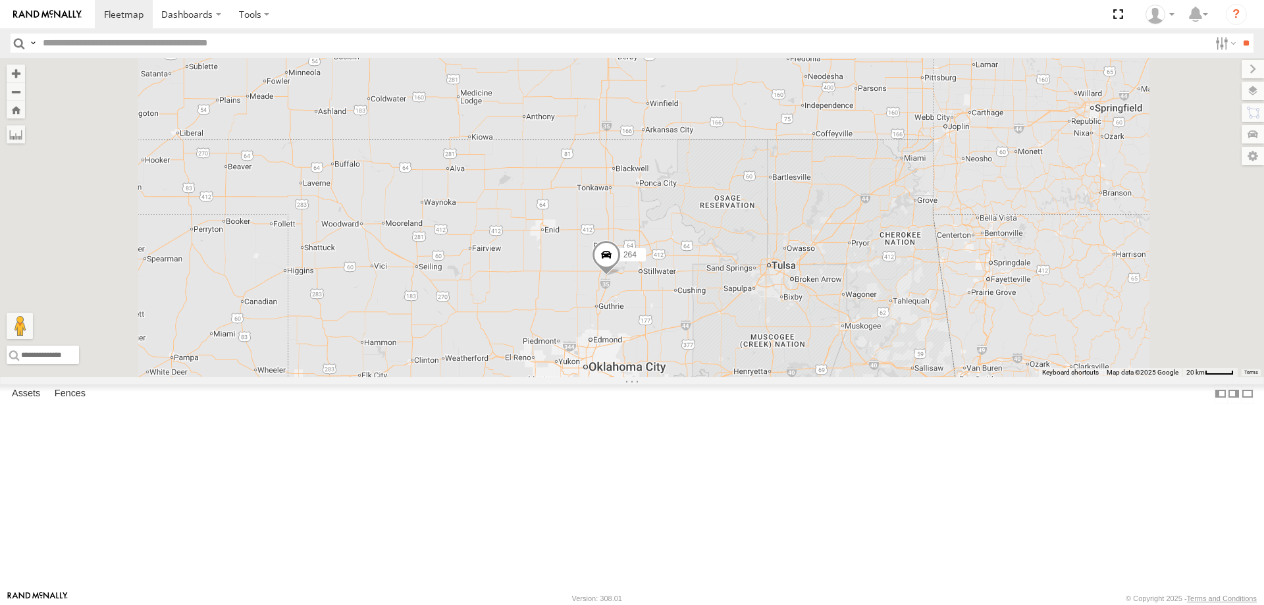
drag, startPoint x: 653, startPoint y: 273, endPoint x: 666, endPoint y: 338, distance: 67.1
click at [666, 338] on div "244 298 272 280 232 296 284 282 294 260 3 3 2 264" at bounding box center [632, 217] width 1264 height 319
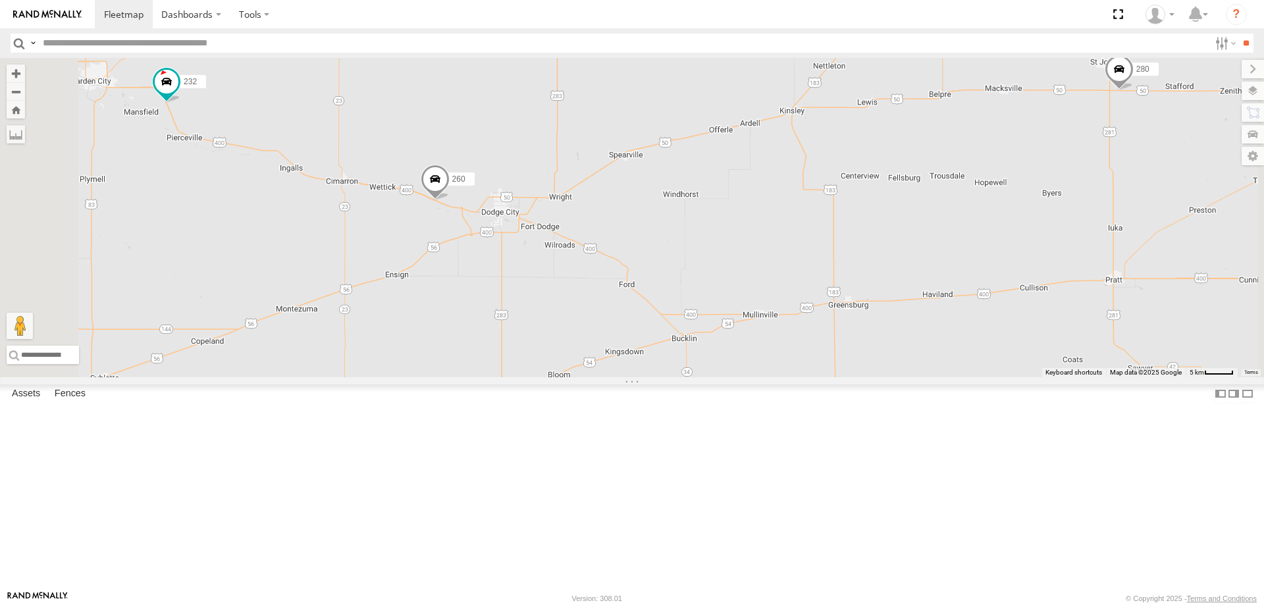
drag, startPoint x: 413, startPoint y: 213, endPoint x: 613, endPoint y: 244, distance: 203.1
click at [613, 244] on div "244 298 272 280 232 296 284 282 294 260 264" at bounding box center [632, 217] width 1264 height 319
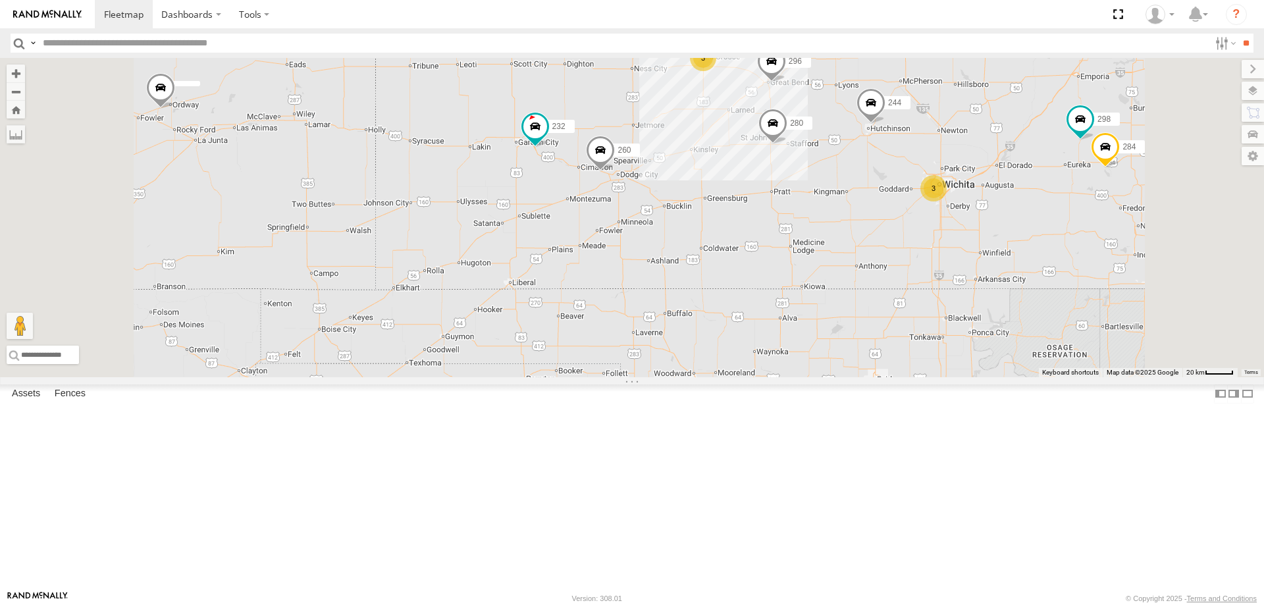
click at [953, 425] on span at bounding box center [938, 407] width 29 height 36
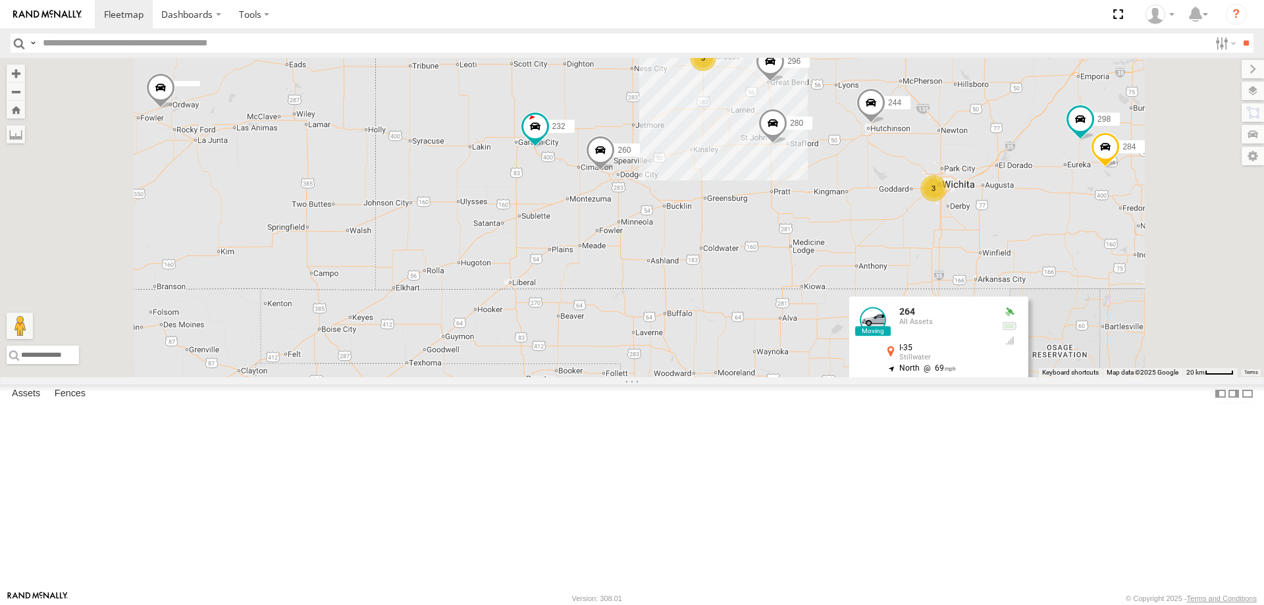
click at [896, 377] on div "244 298 272 280 232 296 284 282 294 260 264 3 3 264 All Assets I-35 Stillwater …" at bounding box center [632, 217] width 1264 height 319
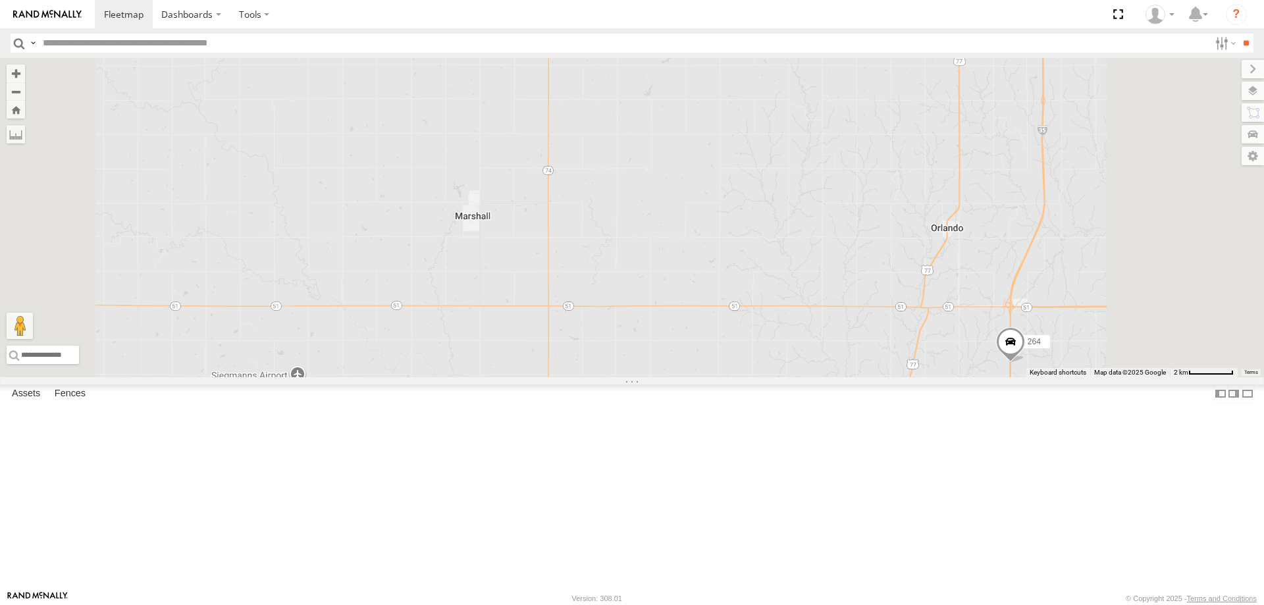
drag, startPoint x: 1068, startPoint y: 507, endPoint x: 906, endPoint y: 526, distance: 162.4
click at [933, 377] on div "244 298 272 280 232 296 284 282 294 260 264" at bounding box center [632, 217] width 1264 height 319
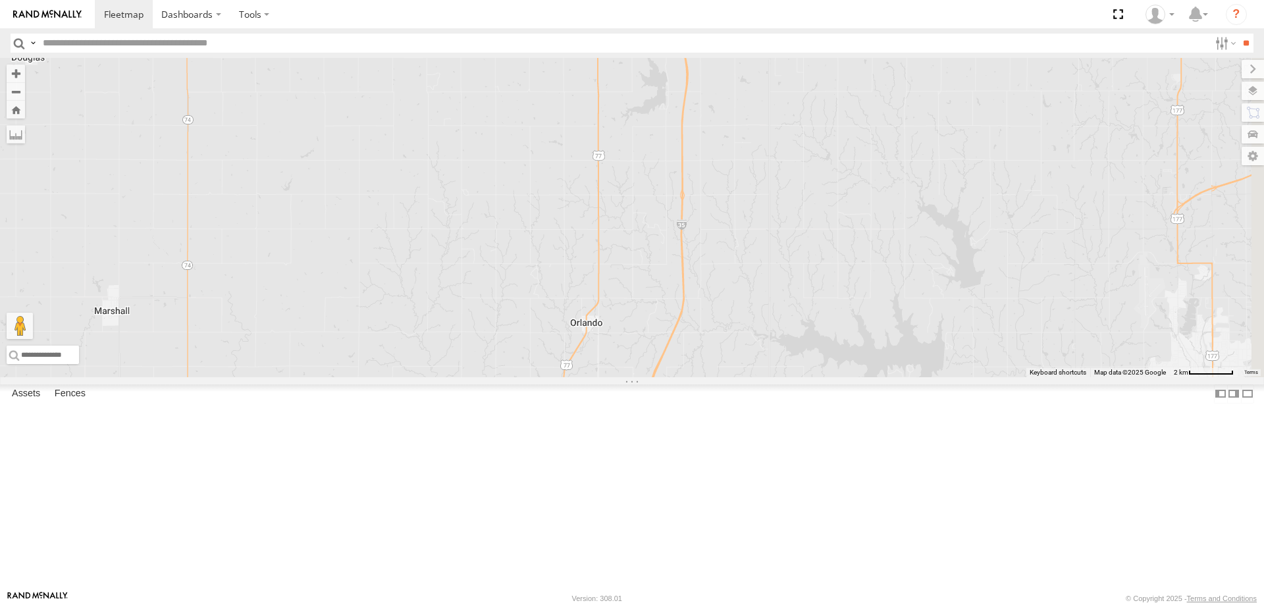
drag, startPoint x: 956, startPoint y: 402, endPoint x: 906, endPoint y: 556, distance: 162.4
click at [906, 377] on div "244 298 272 280 232 296 284 282 294 260 264" at bounding box center [632, 217] width 1264 height 319
